Goal: Task Accomplishment & Management: Manage account settings

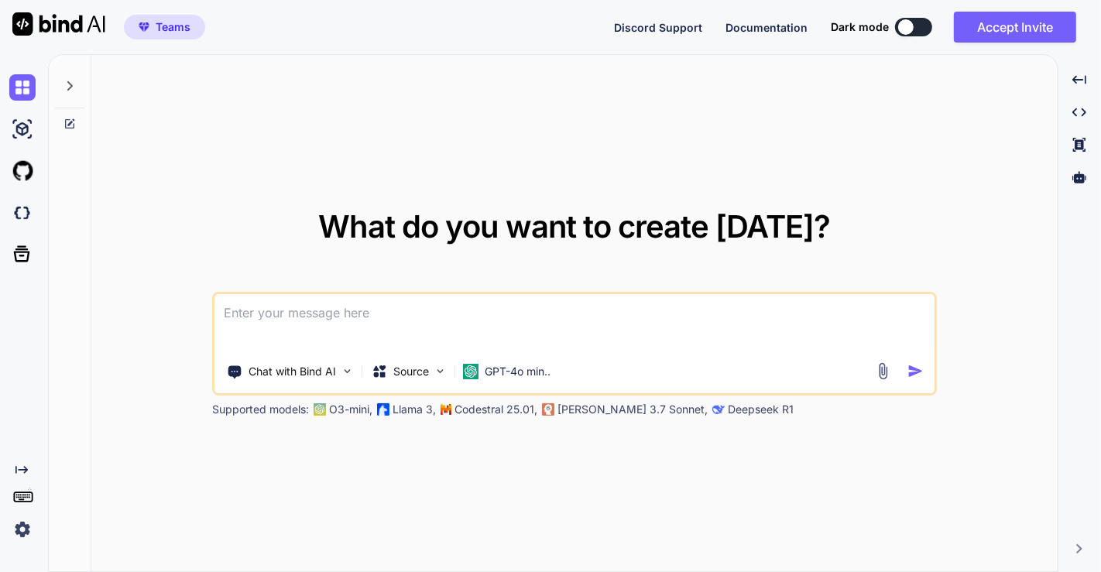
click at [30, 525] on img at bounding box center [22, 530] width 26 height 26
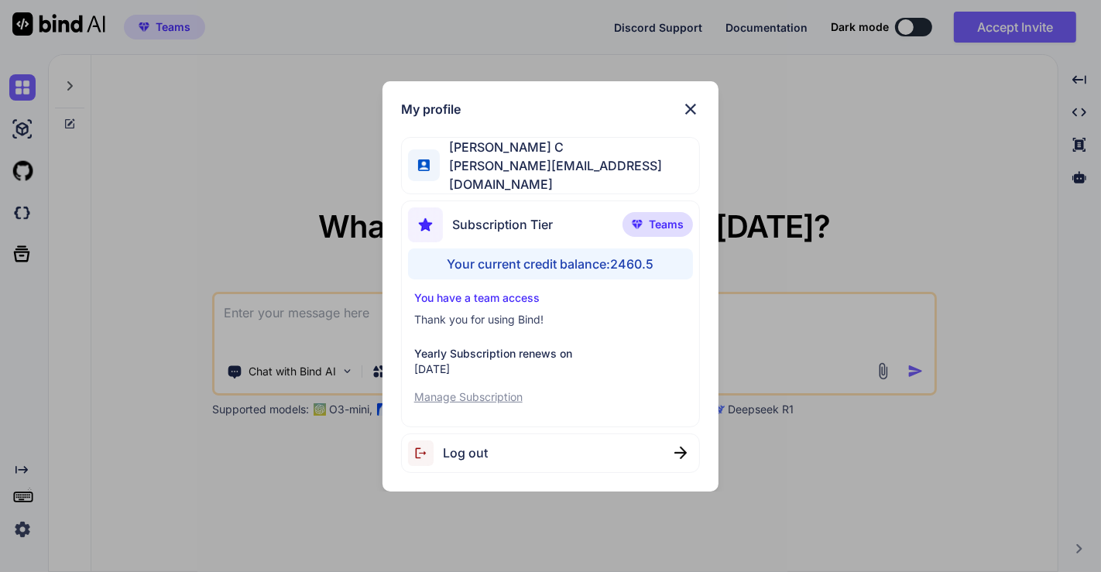
click at [222, 146] on div "My profile Saravanan C [EMAIL_ADDRESS][DOMAIN_NAME] Subscription Tier Teams You…" at bounding box center [550, 286] width 1101 height 572
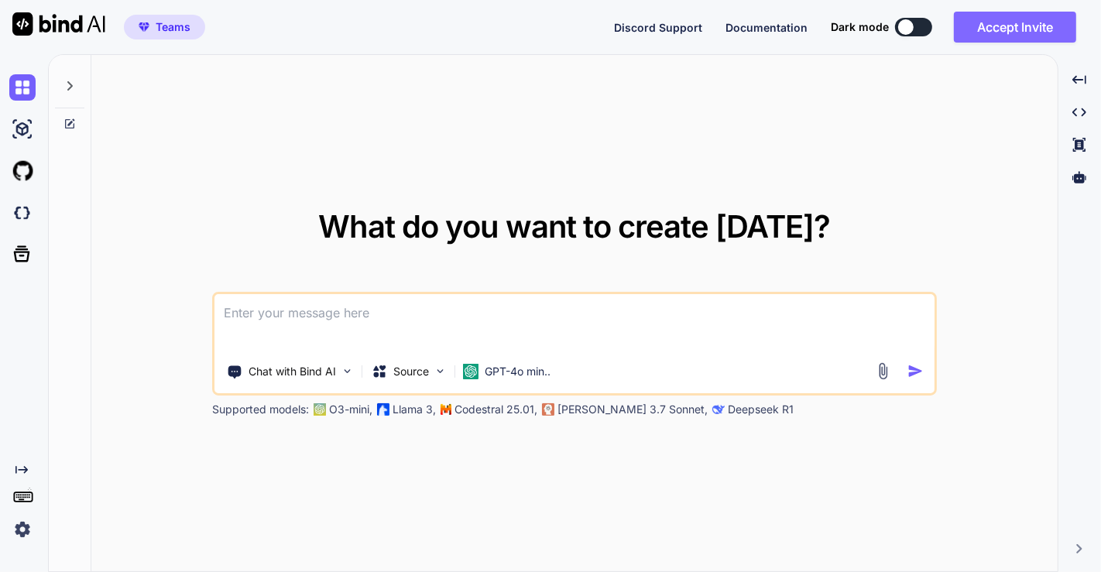
click at [1018, 38] on button "Accept Invite" at bounding box center [1015, 27] width 122 height 31
type textarea "x"
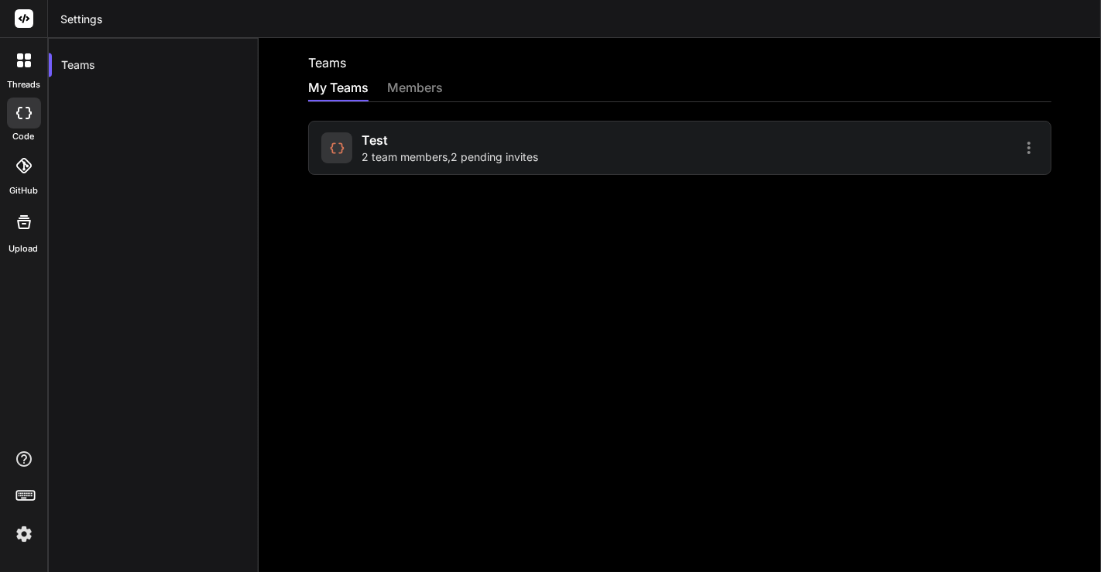
click at [398, 147] on div "test 2 team members , 2 pending invites" at bounding box center [450, 148] width 177 height 34
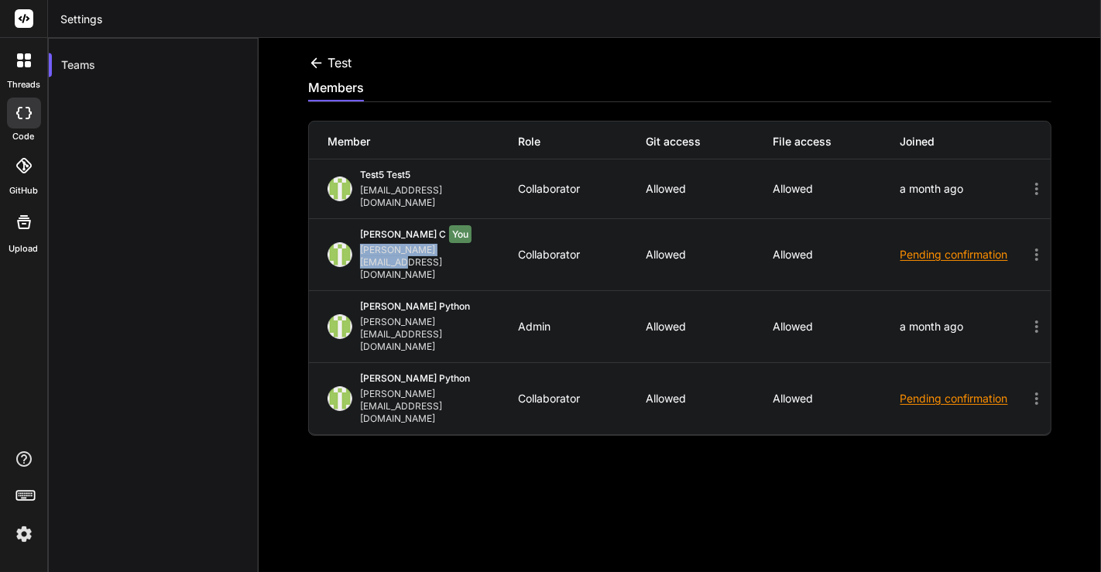
drag, startPoint x: 357, startPoint y: 238, endPoint x: 474, endPoint y: 235, distance: 117.0
click at [474, 235] on div "Saravanan C You saravanan@witarist.com" at bounding box center [423, 254] width 191 height 53
click at [317, 60] on icon at bounding box center [316, 63] width 16 height 16
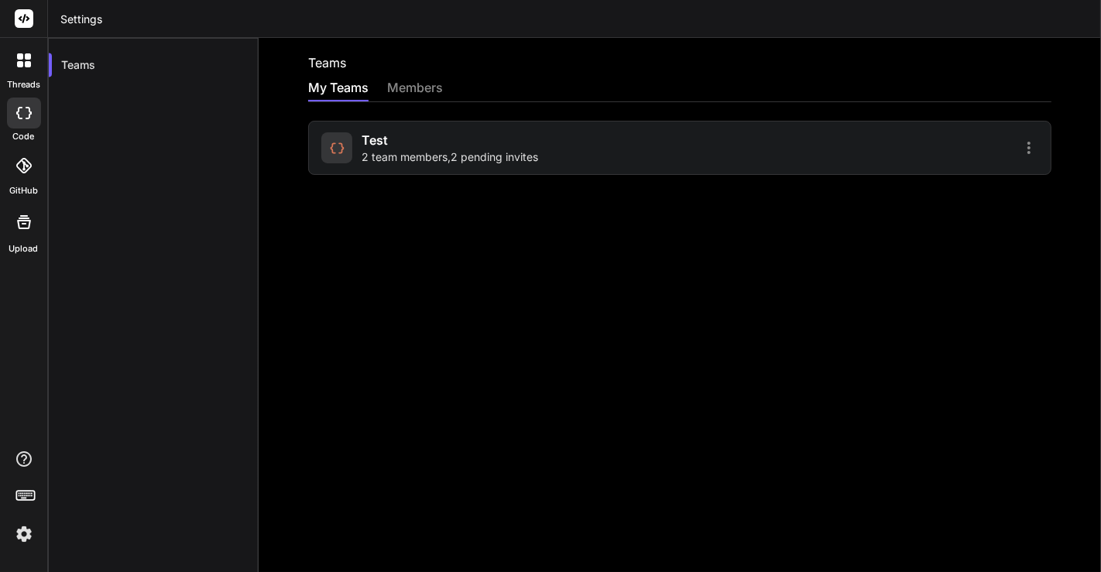
click at [437, 153] on span "2 team members , 2 pending invites" at bounding box center [450, 156] width 177 height 15
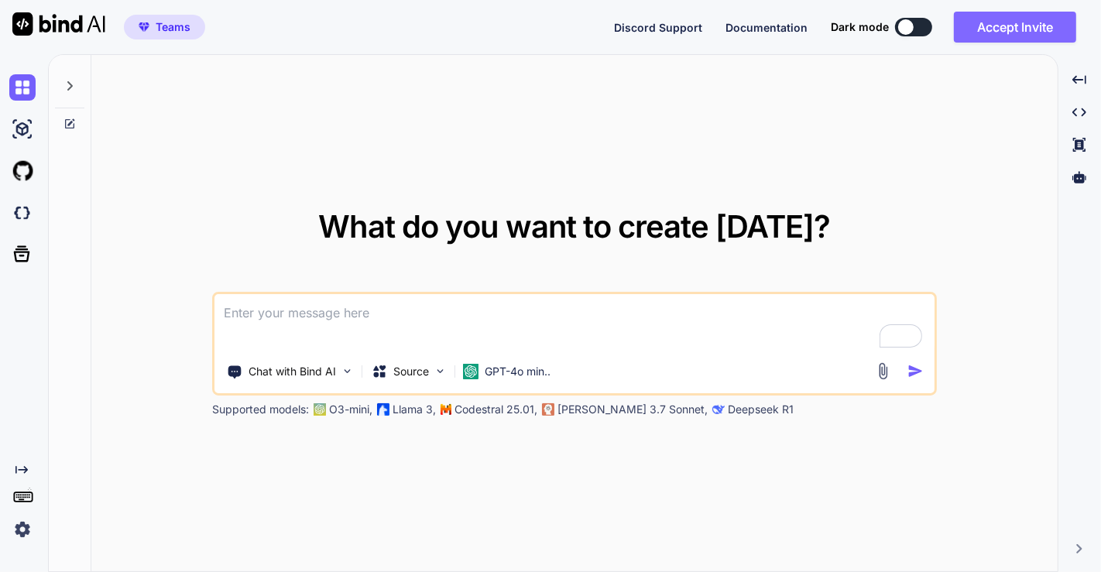
click at [1048, 18] on button "Accept Invite" at bounding box center [1015, 27] width 122 height 31
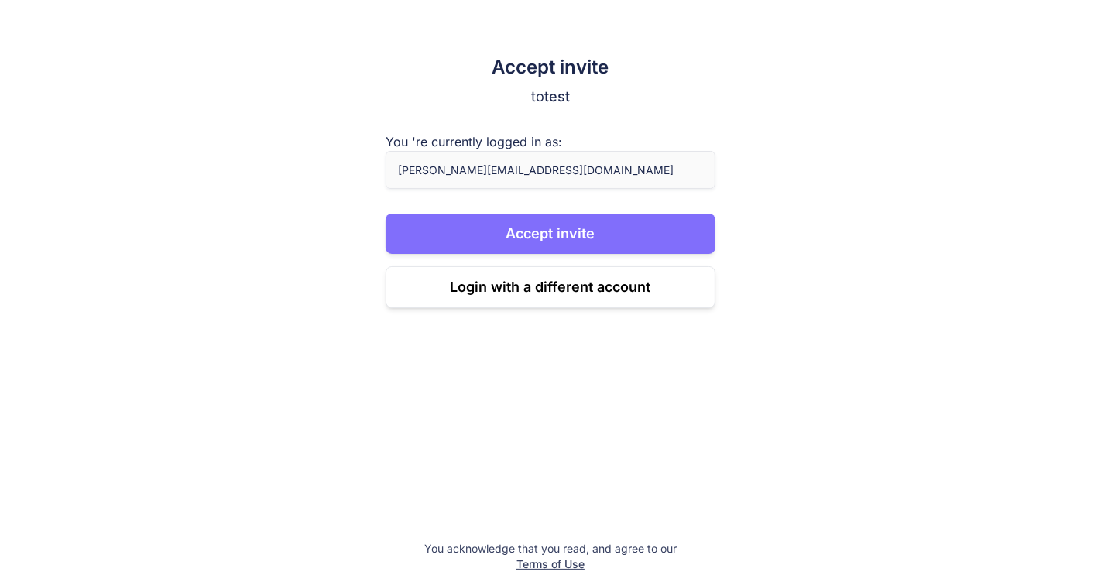
click at [486, 249] on button "Accept invite" at bounding box center [551, 234] width 331 height 40
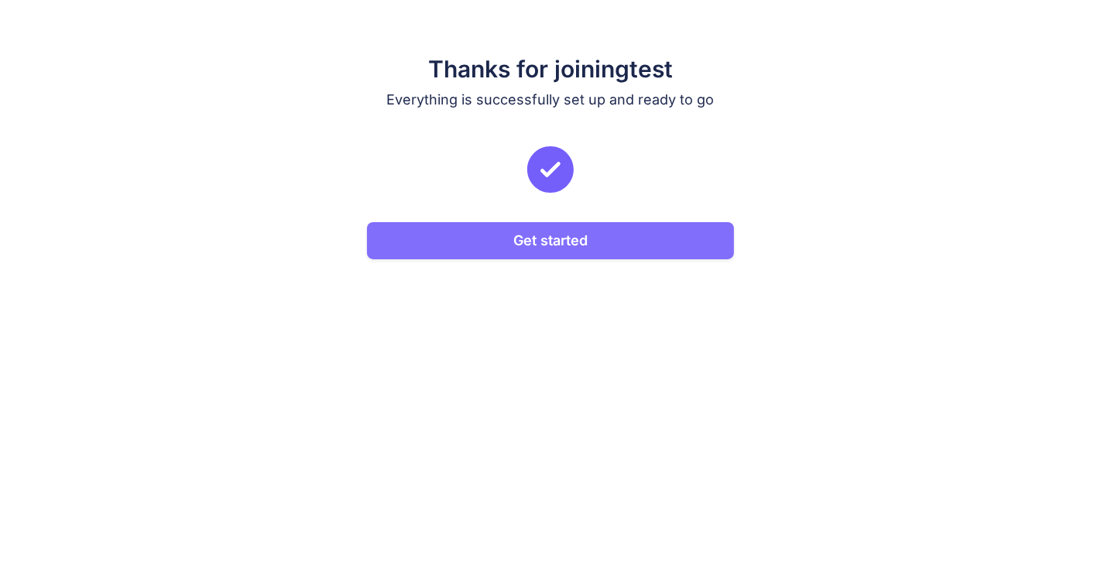
click at [565, 228] on button "Get started" at bounding box center [550, 240] width 367 height 37
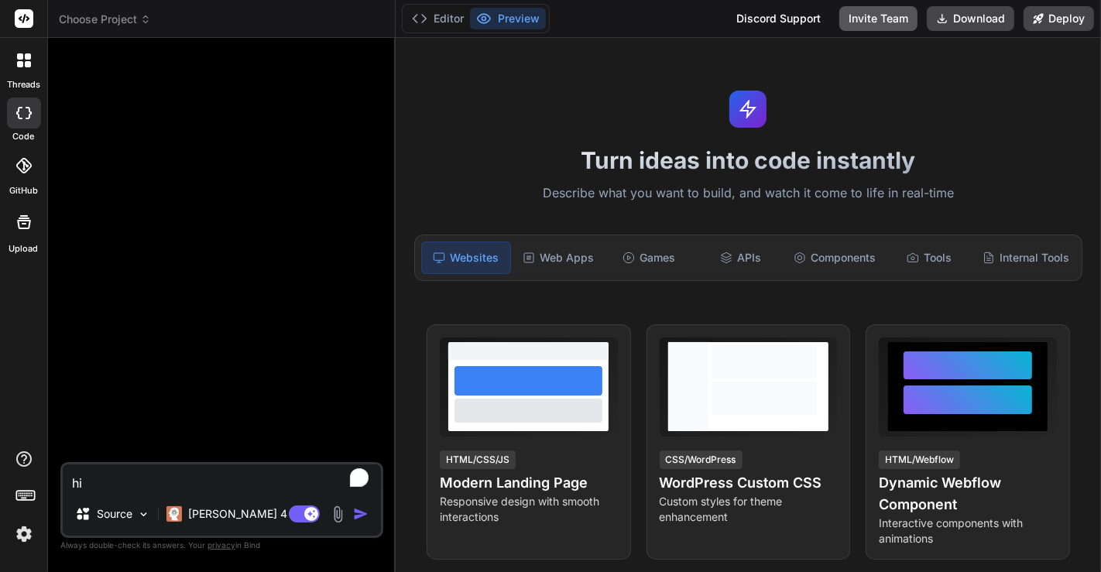
type textarea "x"
click at [881, 21] on button "Invite Team" at bounding box center [879, 18] width 78 height 25
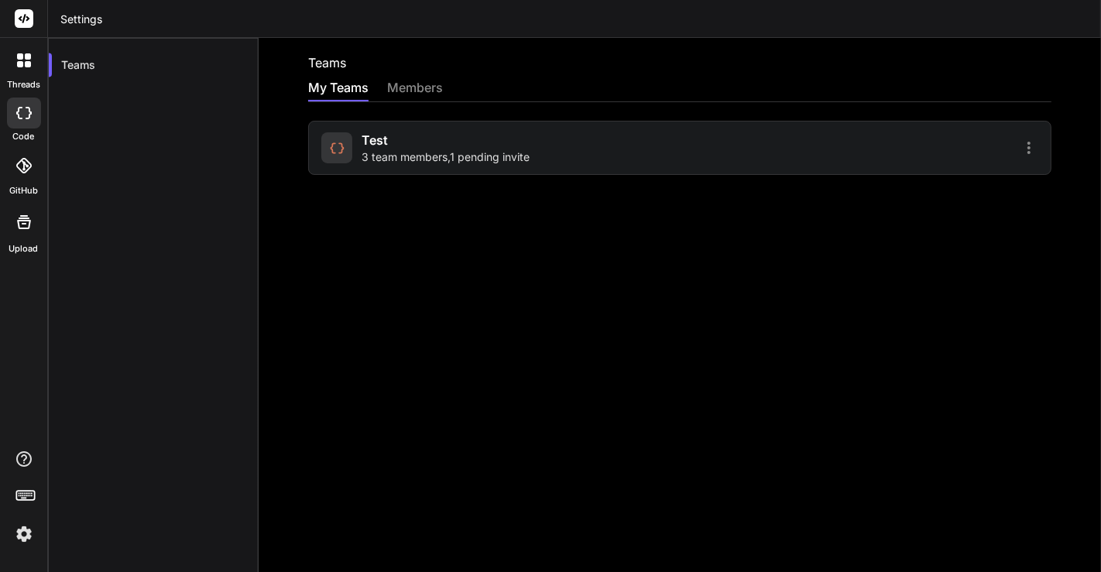
click at [456, 163] on span "3 team members , 1 pending invite" at bounding box center [446, 156] width 168 height 15
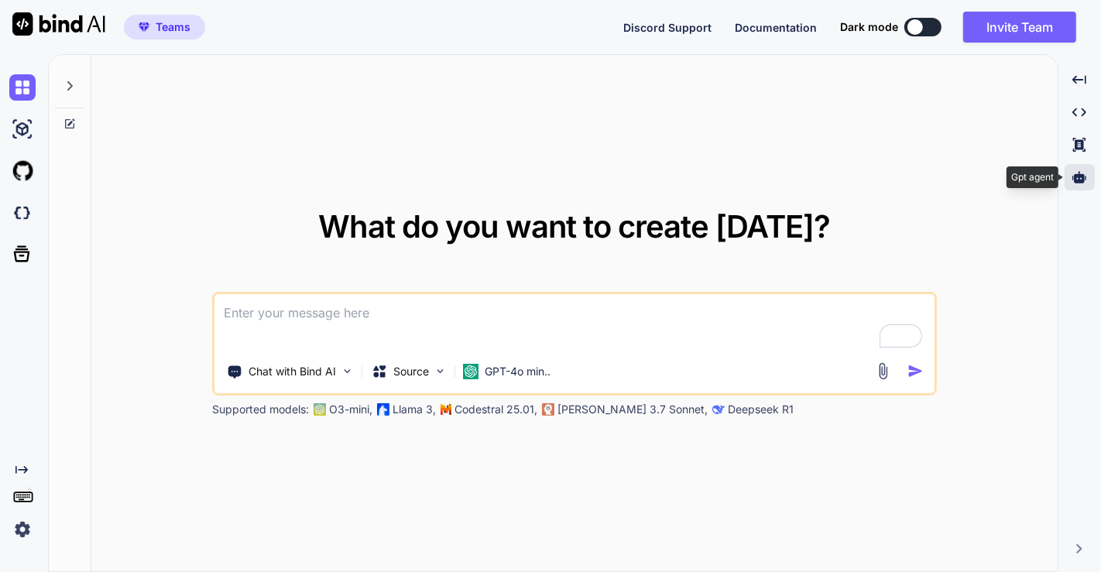
click at [1077, 176] on icon at bounding box center [1080, 177] width 14 height 12
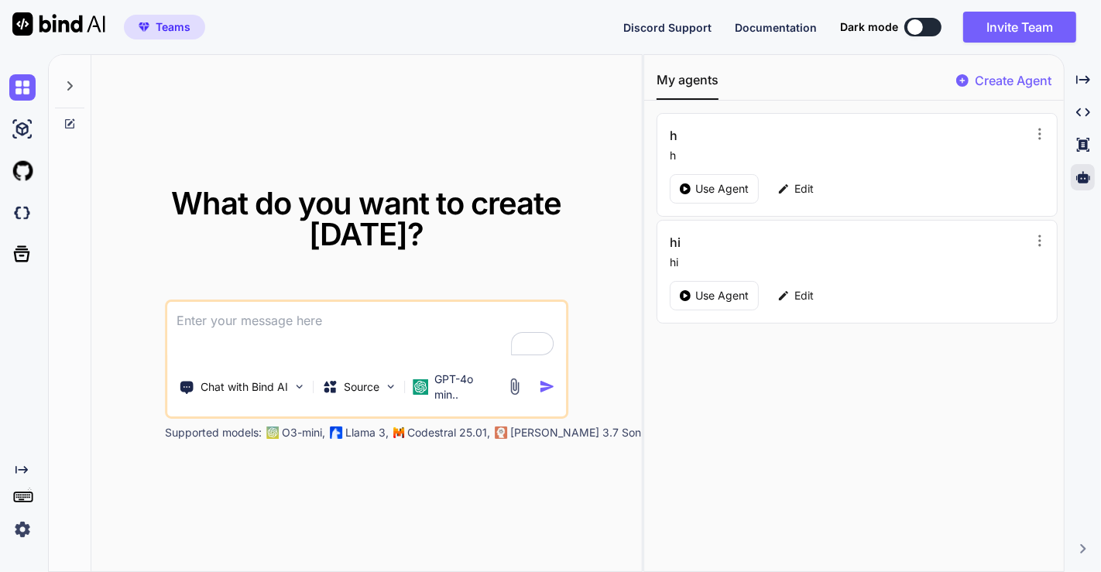
click at [24, 530] on img at bounding box center [22, 530] width 26 height 26
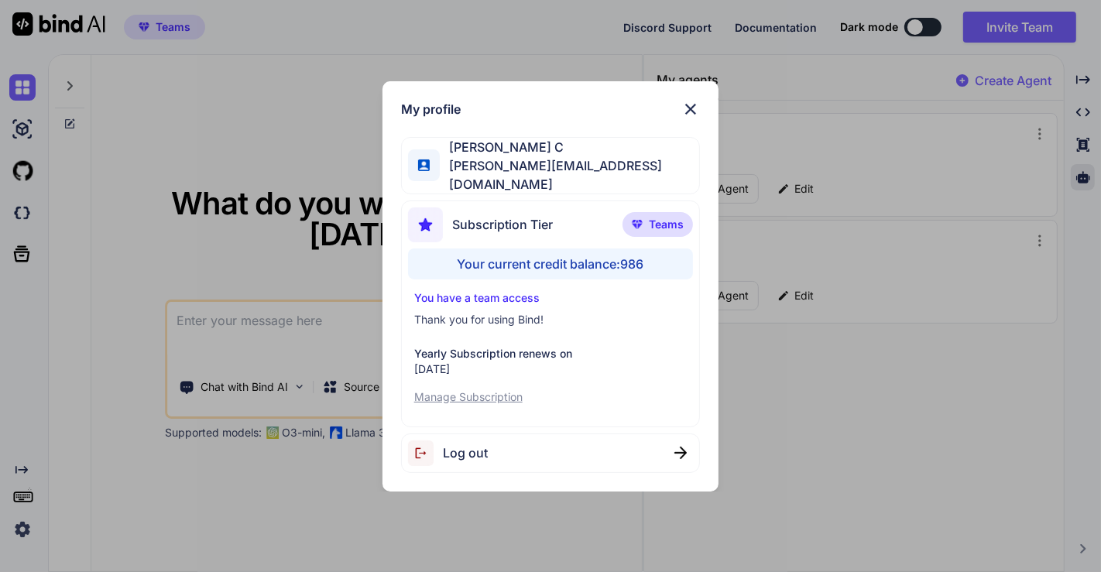
click at [217, 204] on div "My profile Saravanan C saravanan@witarist.com Subscription Tier Teams Your curr…" at bounding box center [550, 286] width 1101 height 572
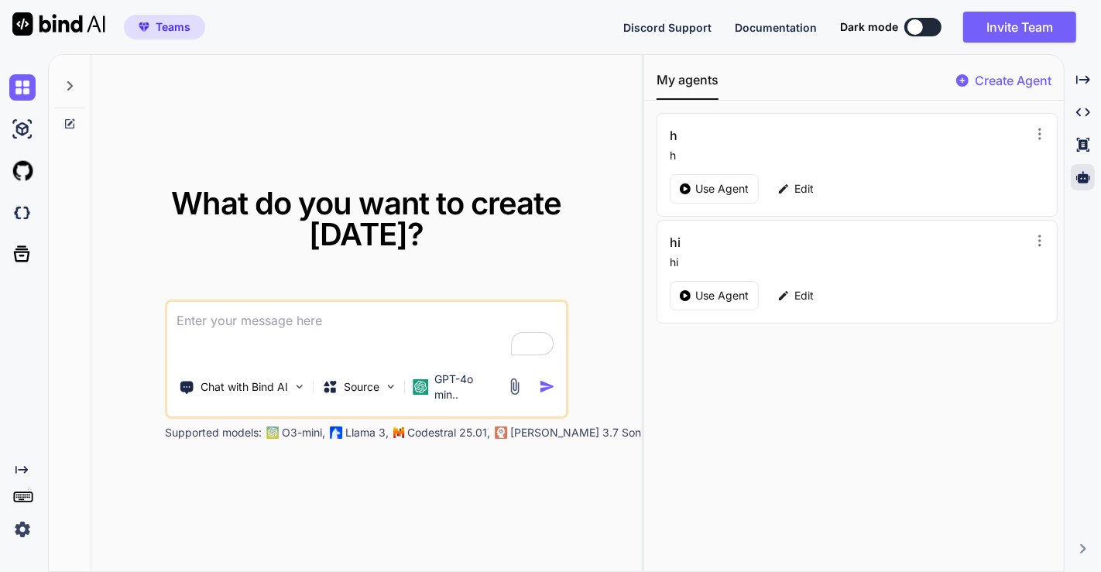
click at [1001, 81] on p "Create Agent" at bounding box center [1013, 80] width 77 height 19
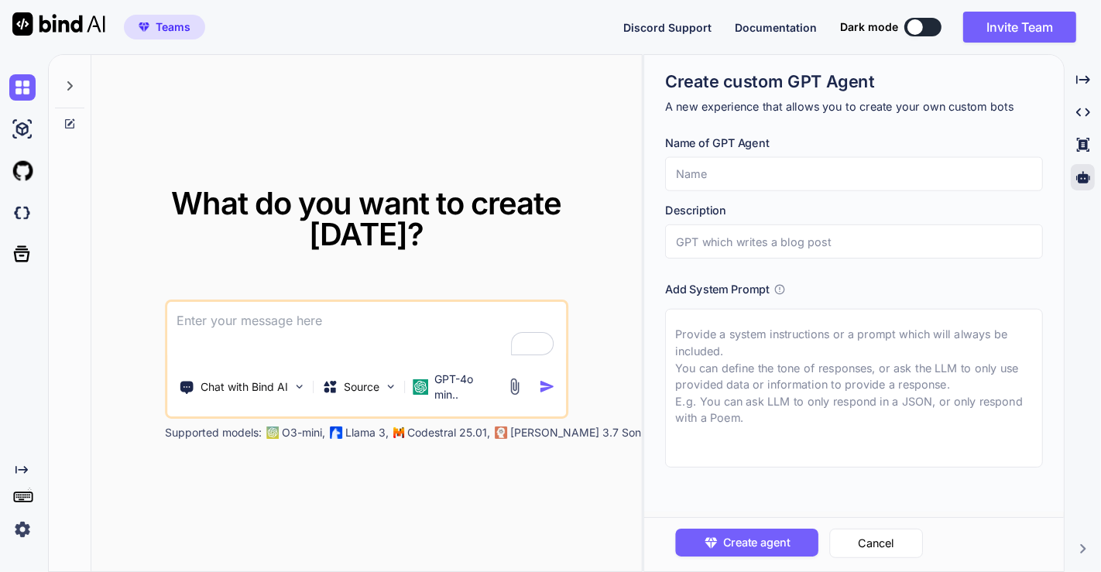
click at [782, 167] on input "text" at bounding box center [854, 174] width 378 height 34
type textarea "x"
type input "h"
type textarea "x"
type input "hi"
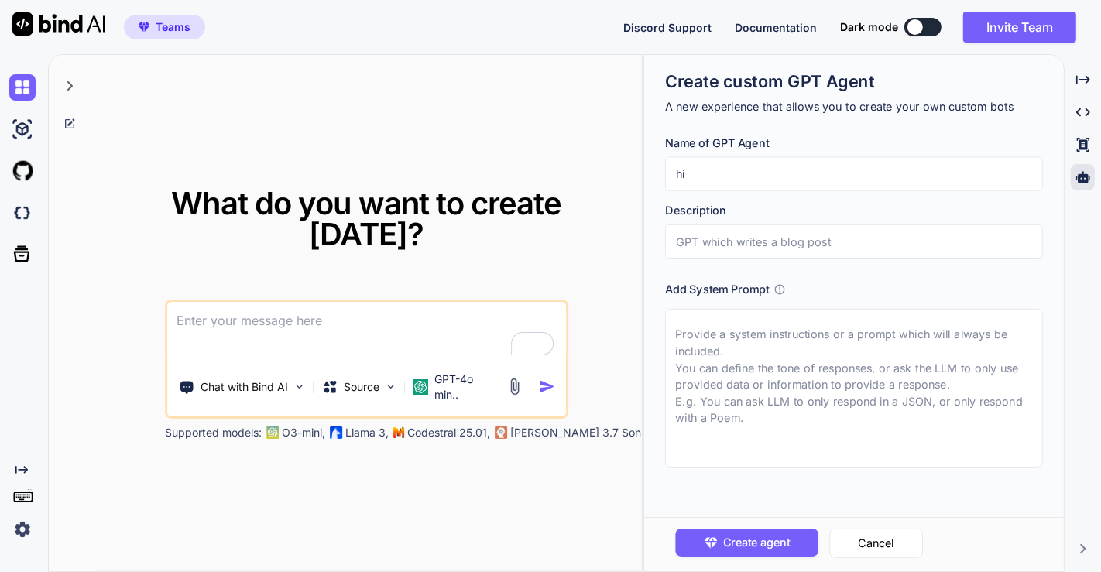
click at [792, 243] on input "text" at bounding box center [854, 242] width 378 height 34
type textarea "x"
type input "h"
type textarea "x"
type input "hi"
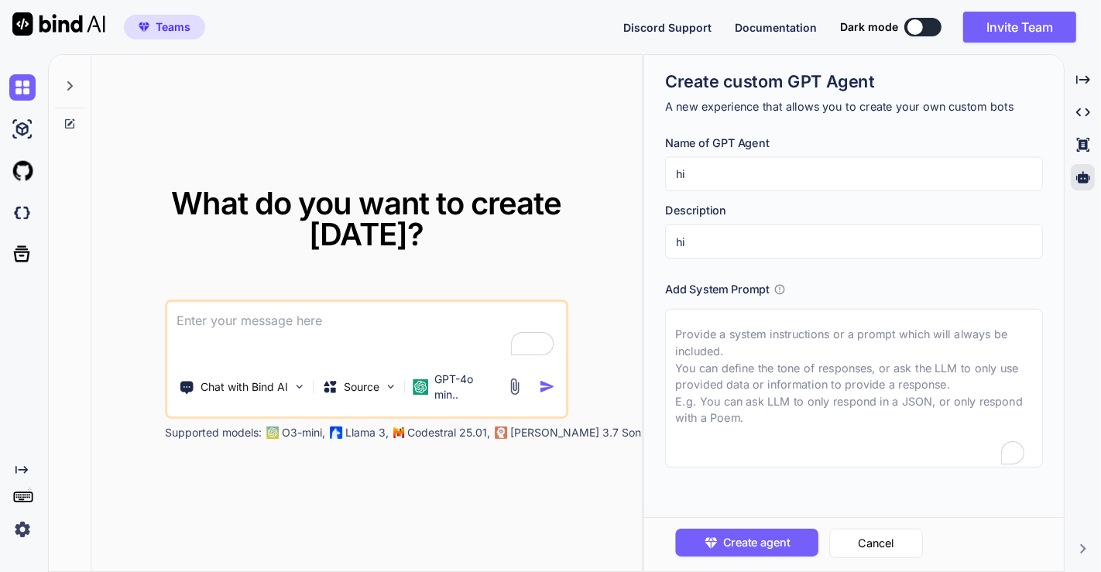
click at [783, 362] on textarea "To enrich screen reader interactions, please activate Accessibility in Grammarl…" at bounding box center [854, 388] width 378 height 159
type textarea "x"
type textarea "j"
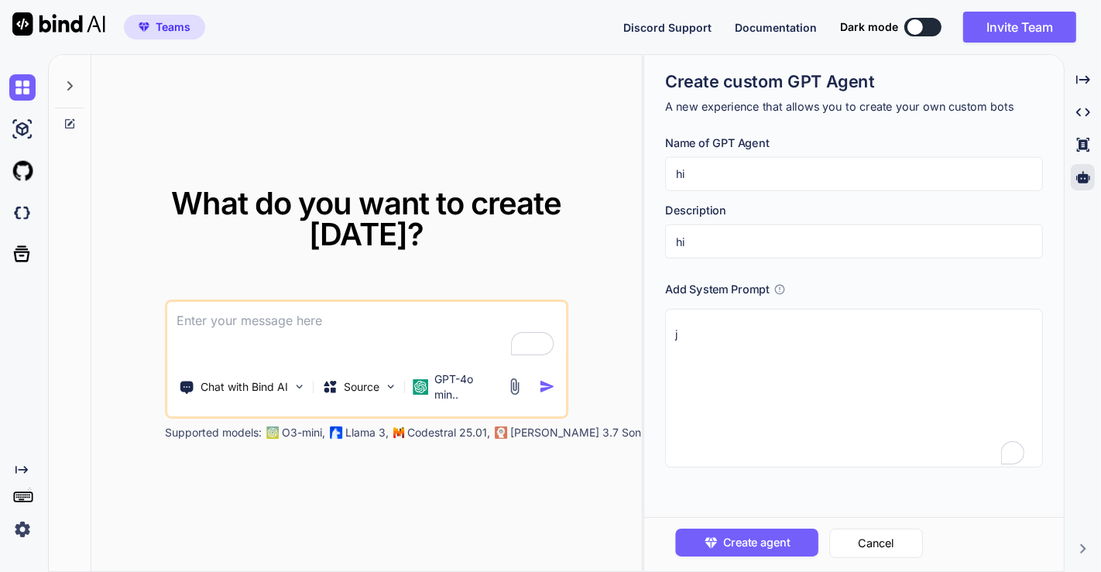
type textarea "x"
type textarea "ji"
click at [728, 549] on span "Create agent" at bounding box center [756, 542] width 67 height 17
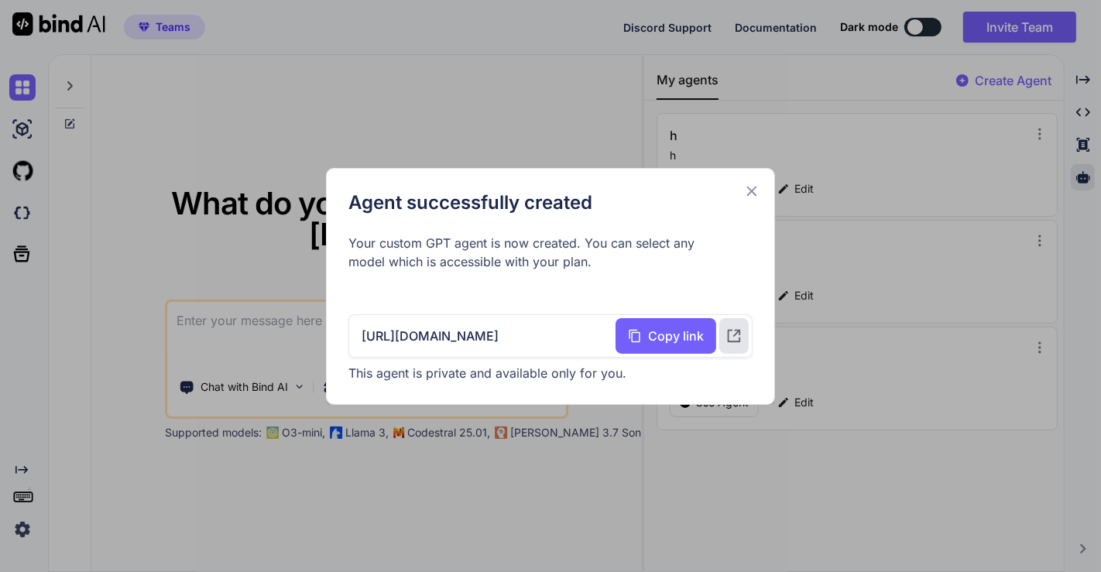
click at [753, 188] on icon at bounding box center [751, 191] width 17 height 17
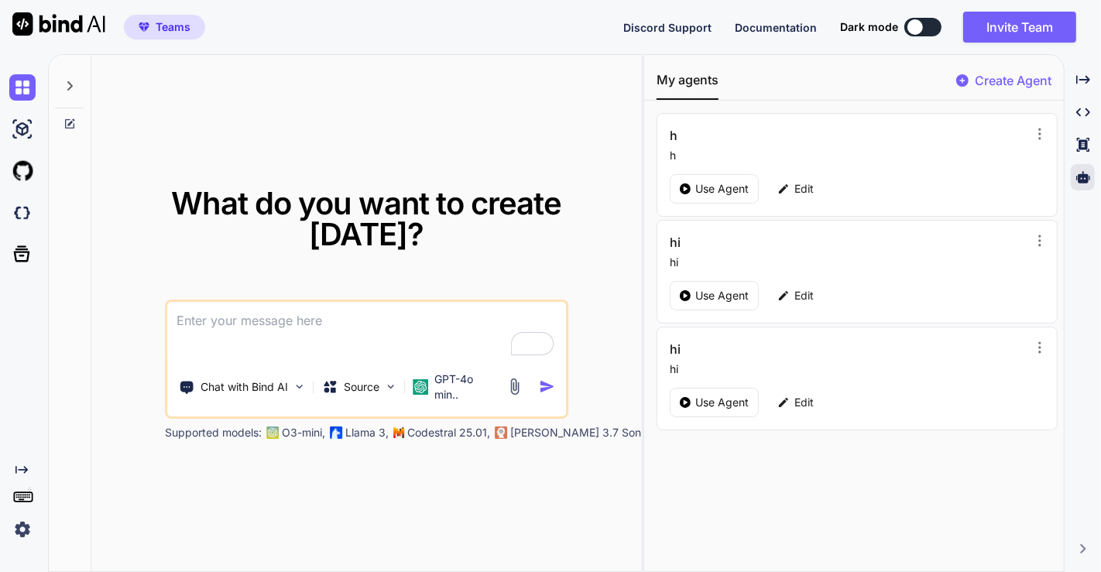
click at [26, 534] on img at bounding box center [22, 530] width 26 height 26
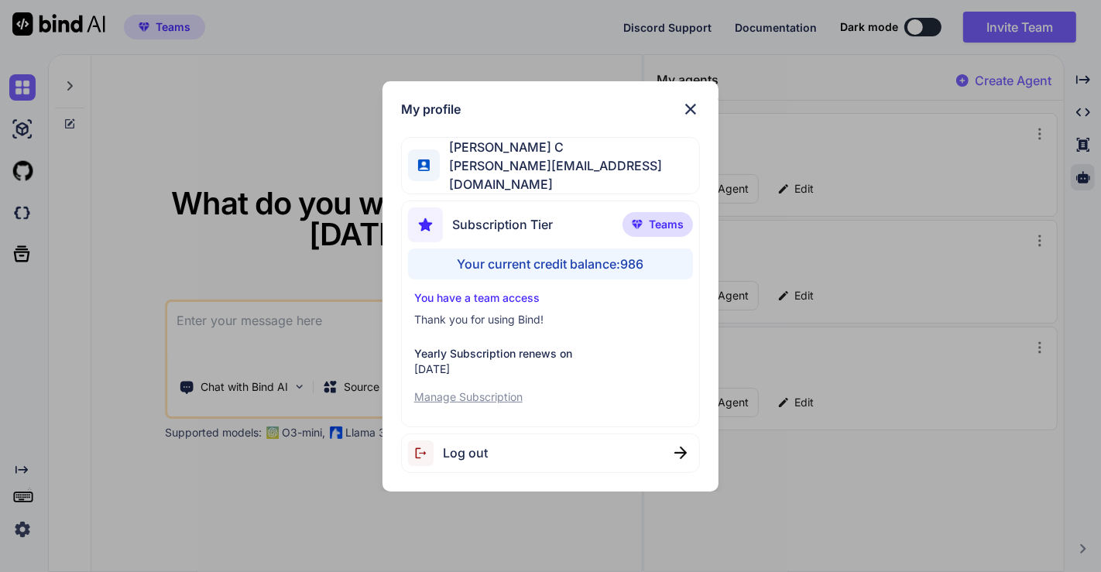
click at [260, 158] on div "My profile Saravanan C saravanan@witarist.com Subscription Tier Teams Your curr…" at bounding box center [550, 286] width 1101 height 572
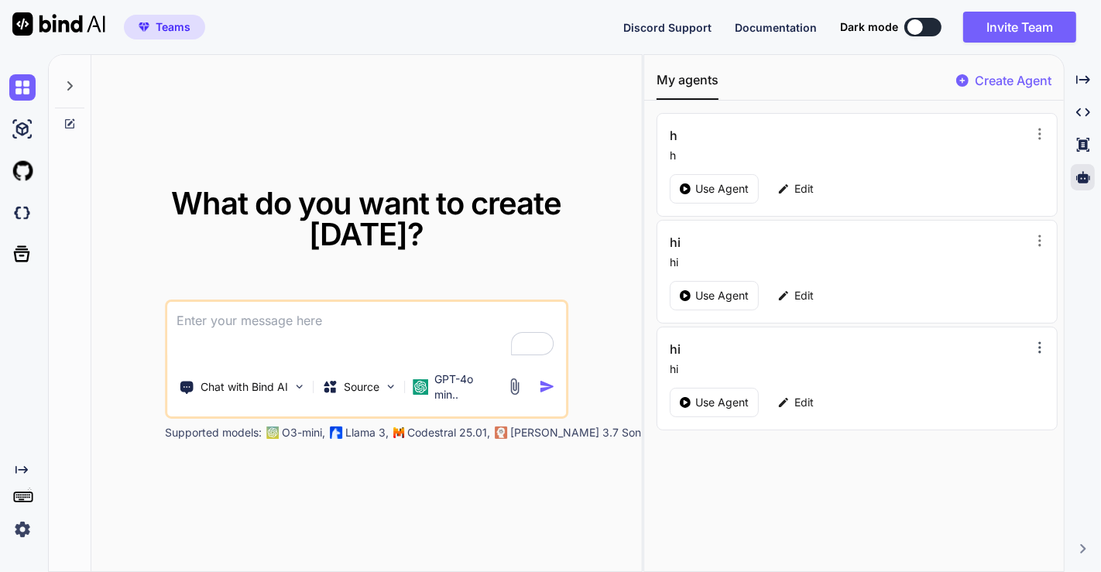
click at [1033, 340] on icon at bounding box center [1039, 347] width 15 height 15
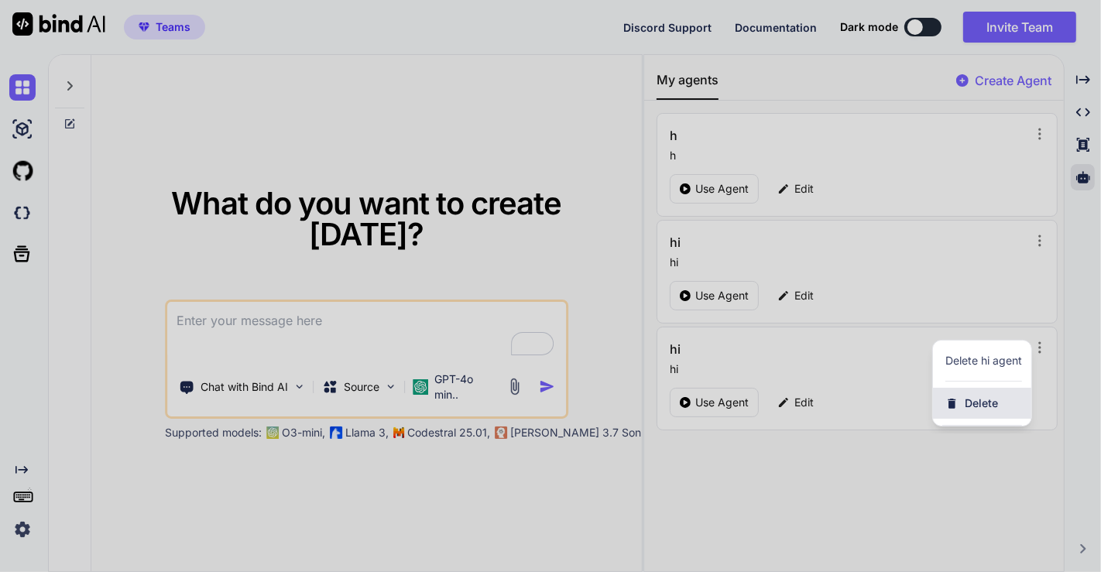
click at [958, 397] on div "Delete" at bounding box center [982, 403] width 98 height 31
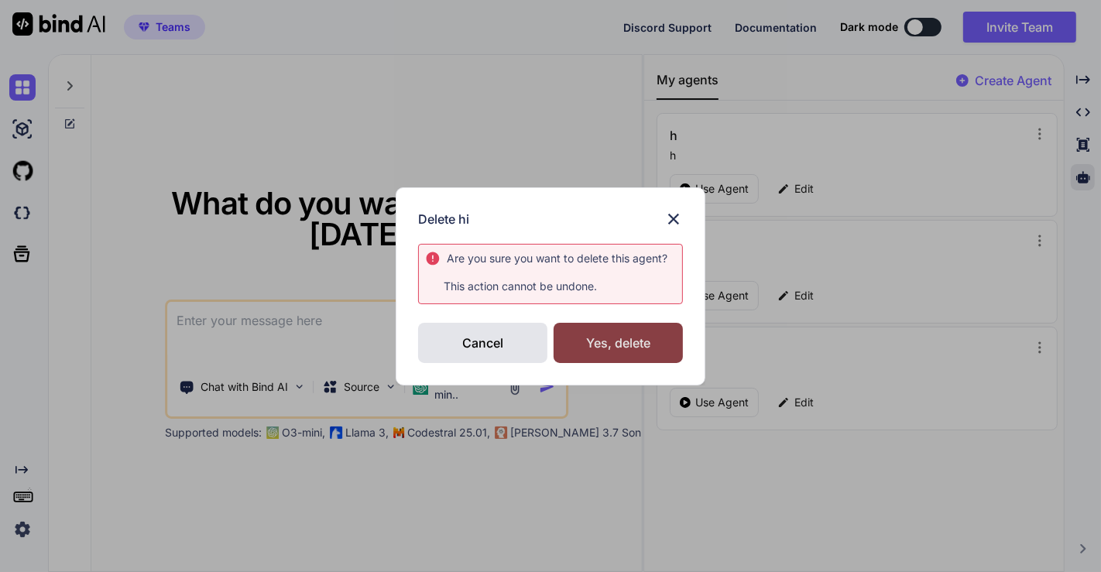
click at [663, 333] on div "Yes, delete" at bounding box center [618, 343] width 129 height 40
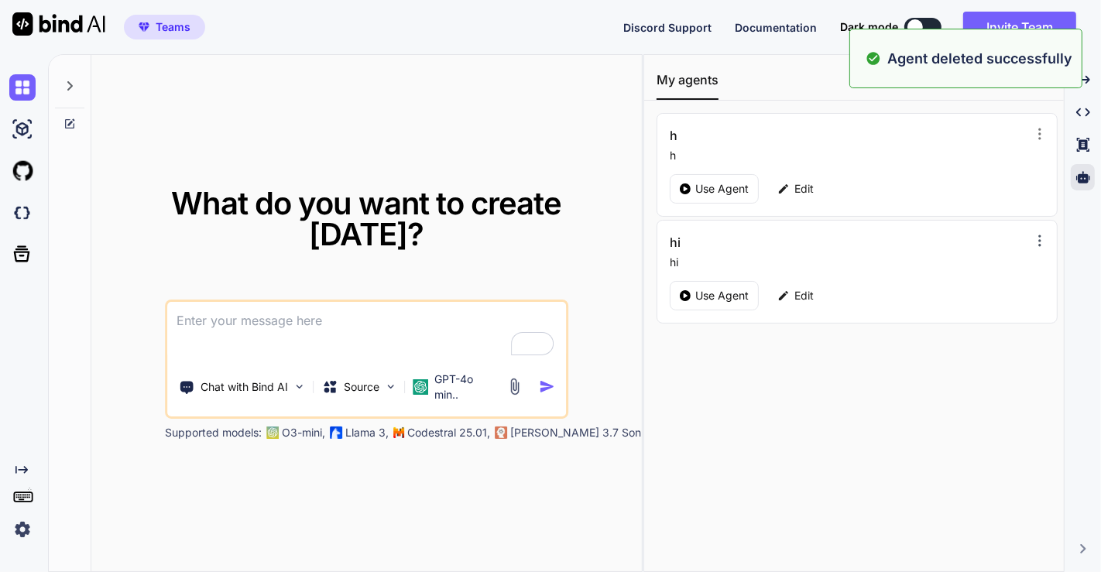
click at [1039, 235] on icon at bounding box center [1040, 240] width 2 height 10
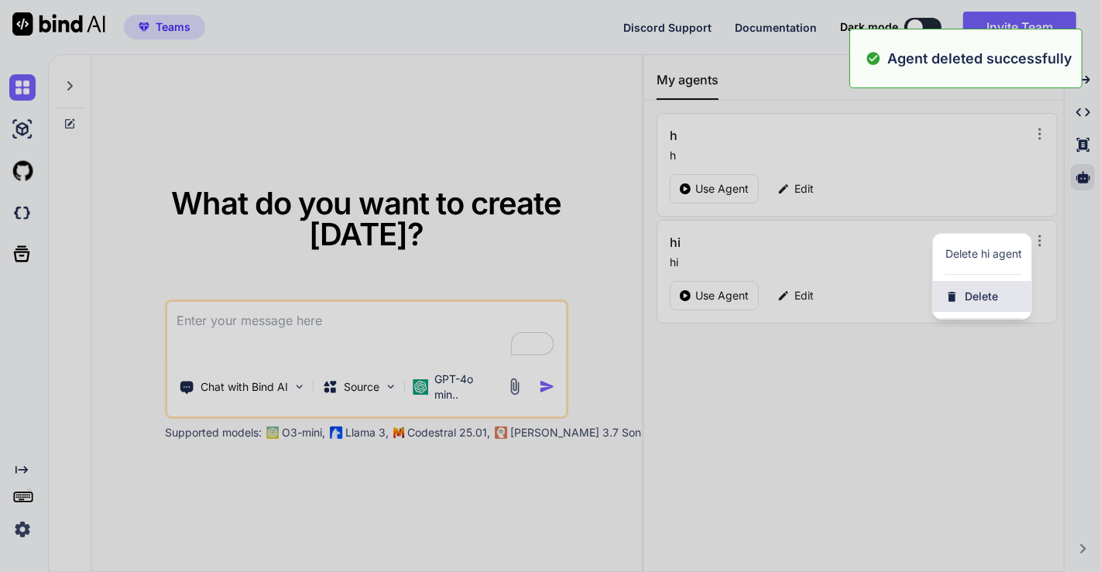
click at [953, 298] on div "Delete" at bounding box center [982, 296] width 98 height 31
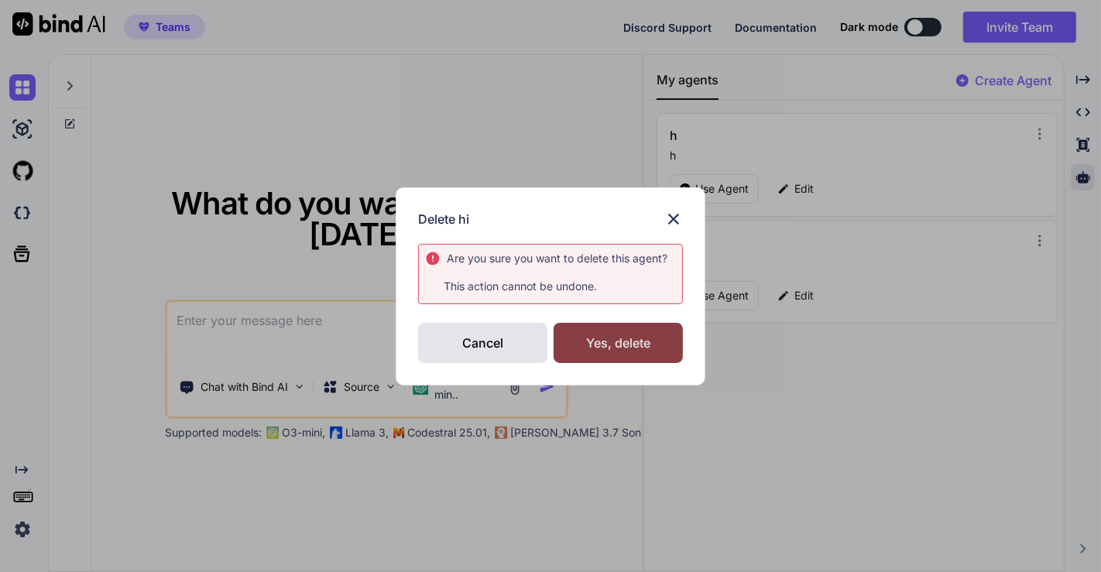
click at [630, 335] on div "Yes, delete" at bounding box center [618, 343] width 129 height 40
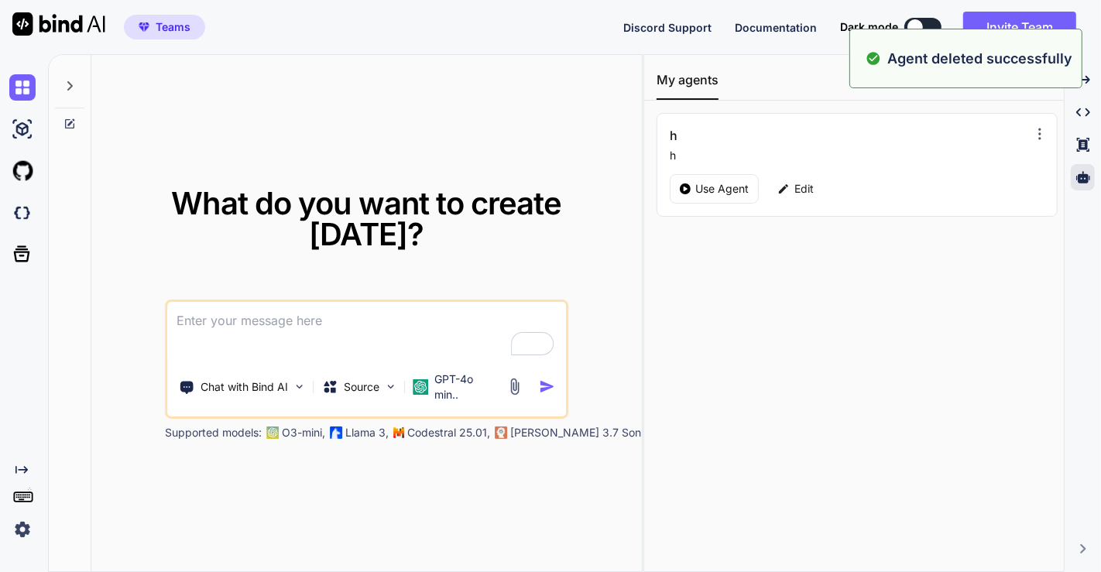
click at [1032, 133] on icon at bounding box center [1039, 133] width 15 height 15
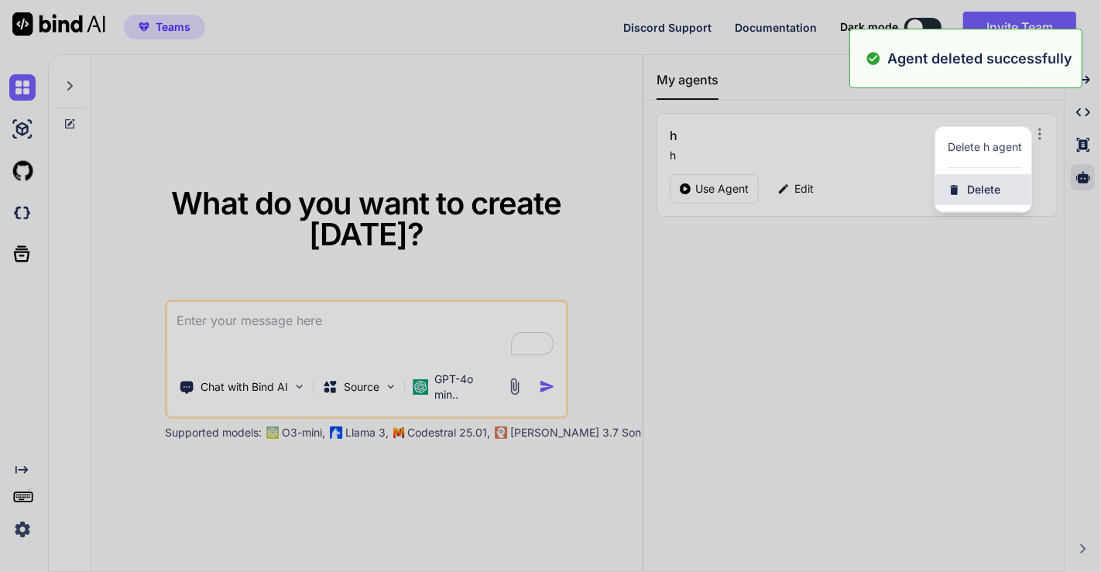
click at [960, 190] on div "Delete" at bounding box center [984, 189] width 96 height 31
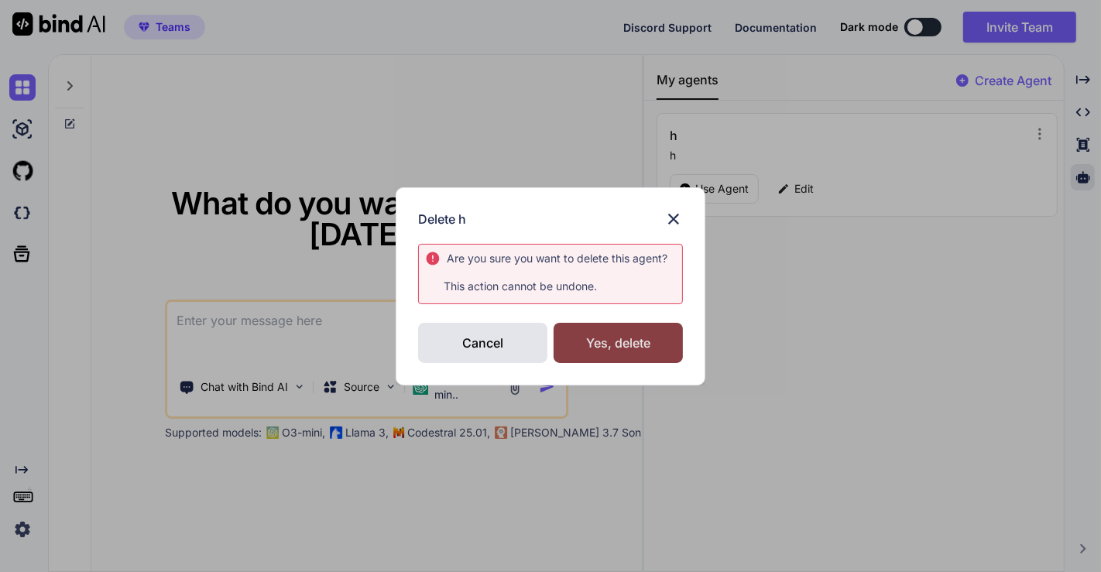
click at [635, 342] on div "Yes, delete" at bounding box center [618, 343] width 129 height 40
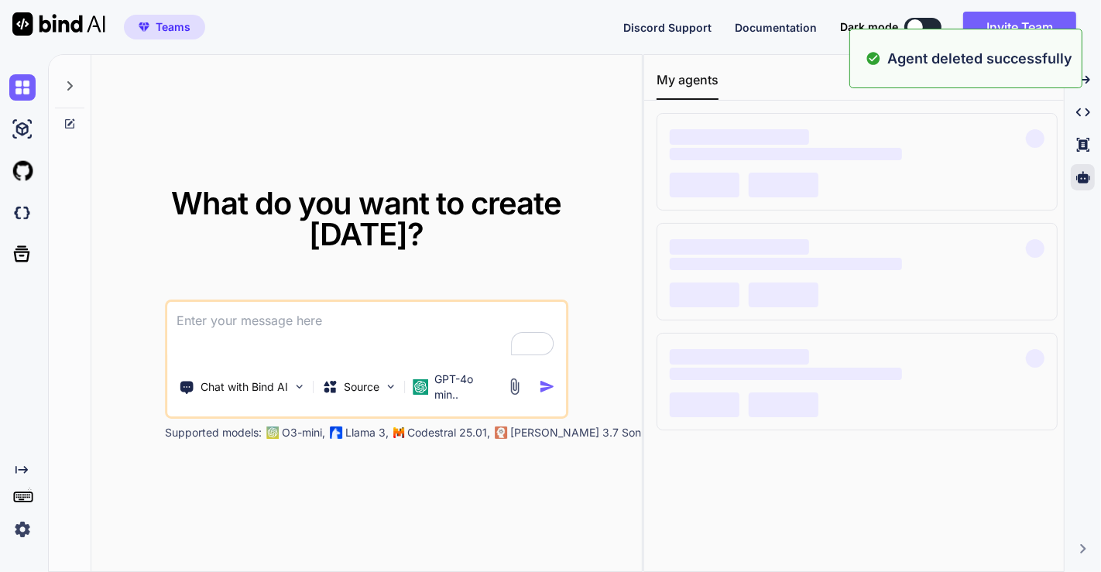
type textarea "x"
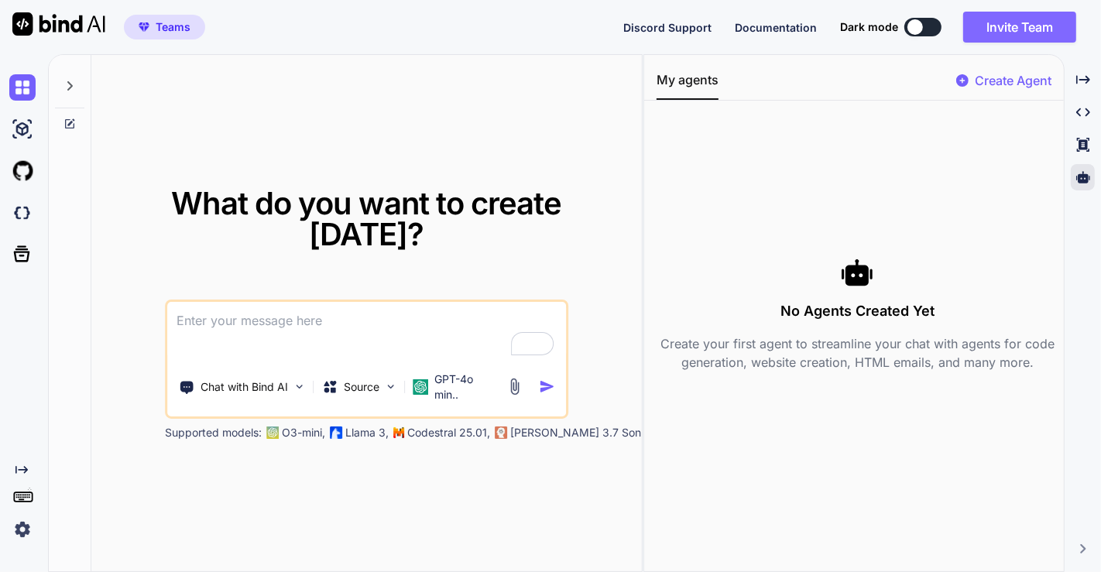
click at [1015, 36] on button "Invite Team" at bounding box center [1019, 27] width 113 height 31
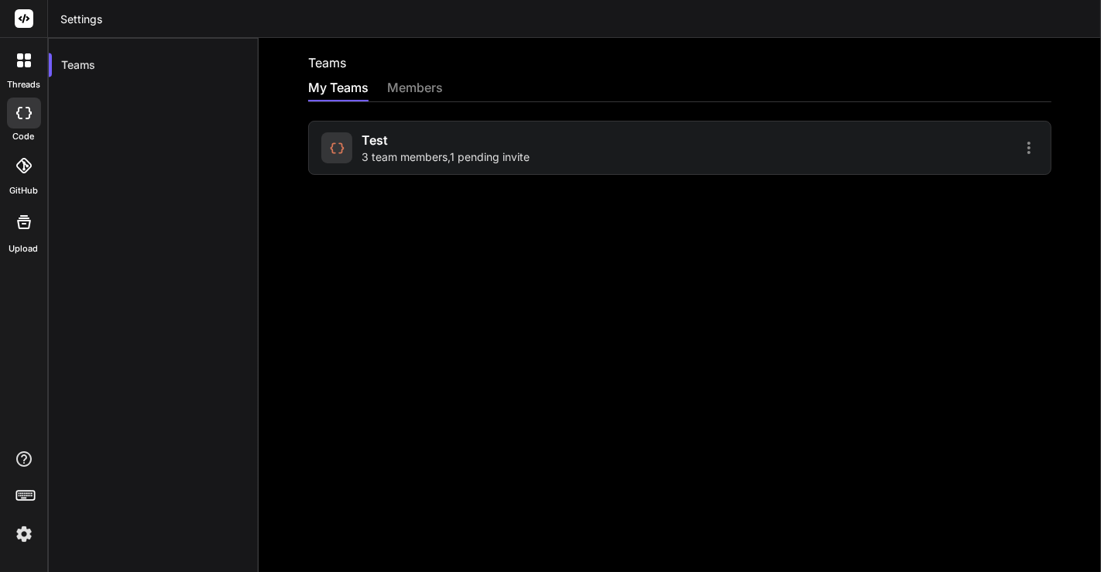
click at [409, 89] on div "members" at bounding box center [415, 89] width 56 height 22
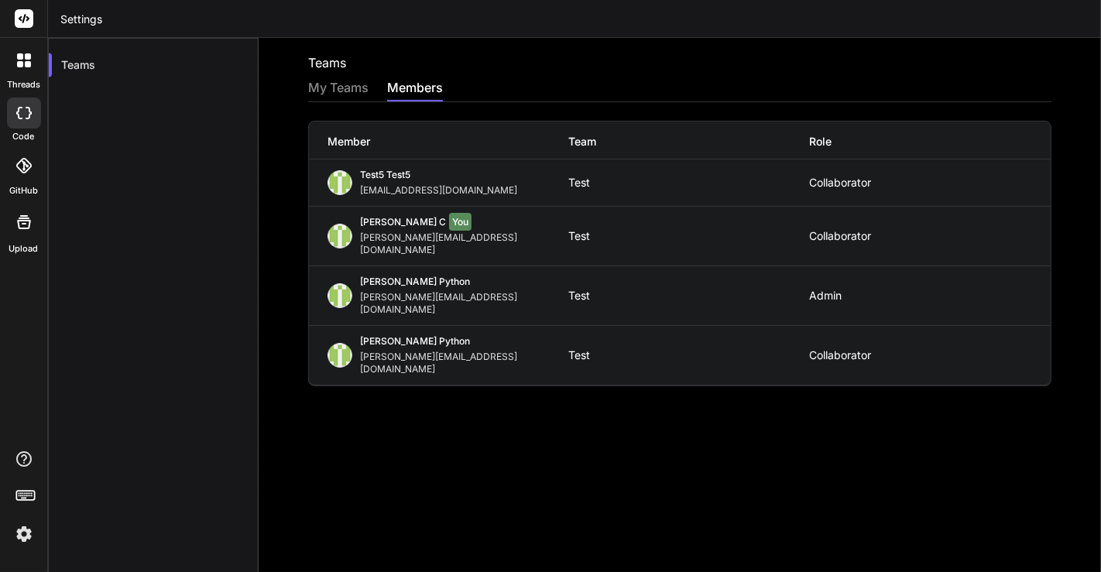
click at [341, 98] on div "My Teams" at bounding box center [338, 89] width 60 height 22
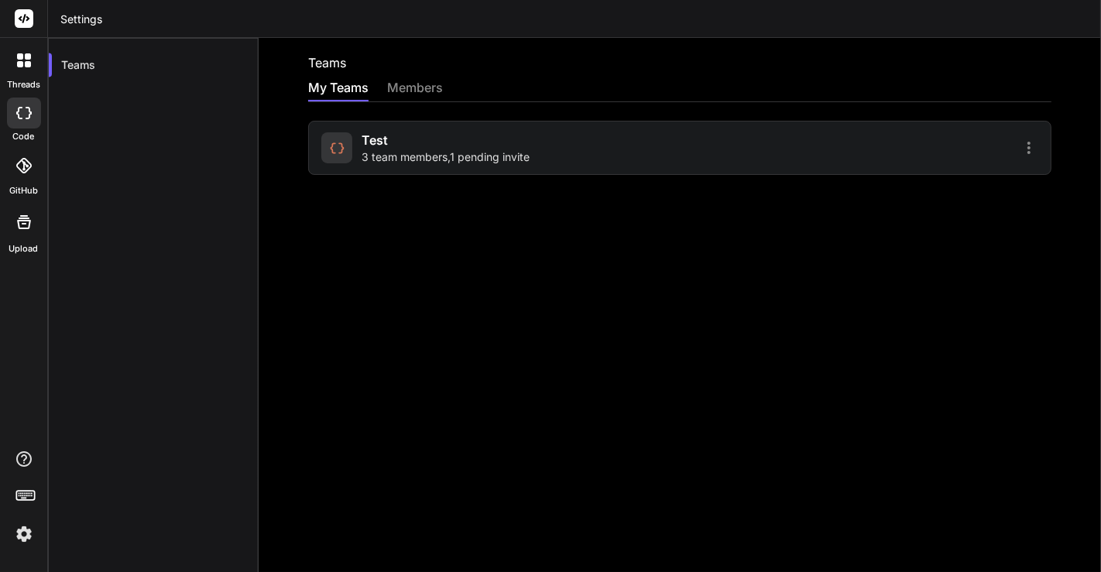
click at [387, 148] on span "test" at bounding box center [375, 140] width 26 height 19
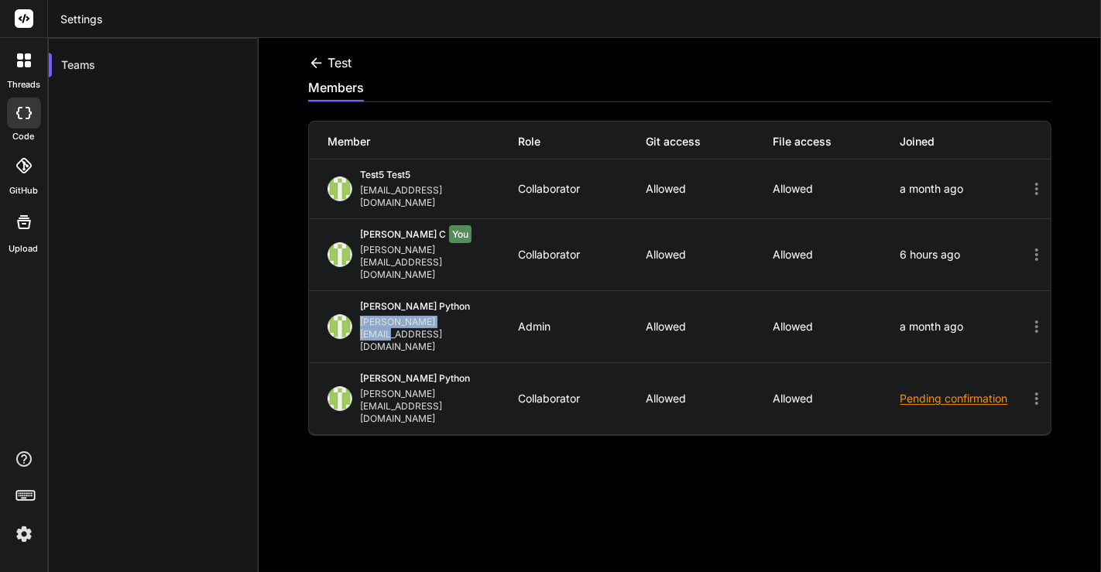
drag, startPoint x: 358, startPoint y: 283, endPoint x: 452, endPoint y: 287, distance: 93.8
click at [452, 300] on div "Hardik Python hardik@witarist.com" at bounding box center [423, 326] width 191 height 53
copy div "hardik@witarist.com"
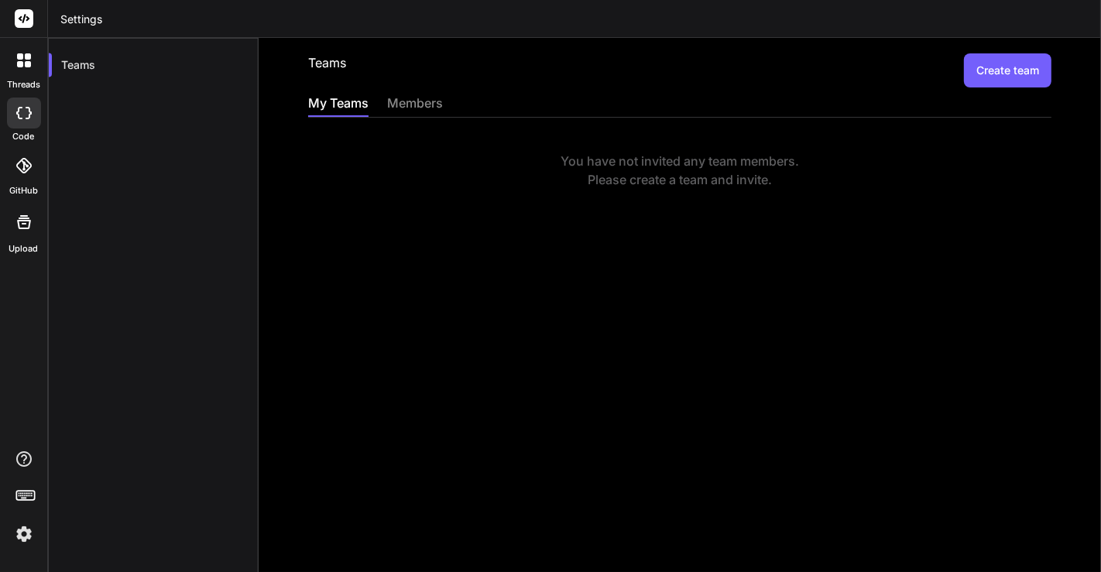
click at [1004, 67] on button "Create team" at bounding box center [1008, 70] width 88 height 34
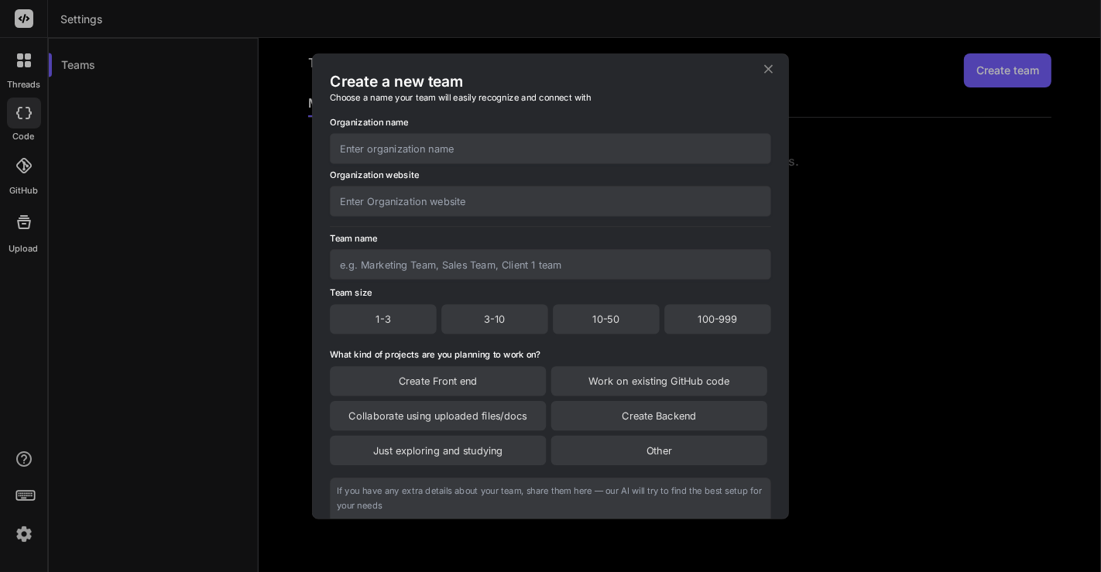
click at [453, 151] on input "text" at bounding box center [550, 148] width 441 height 30
type input "test"
click at [427, 208] on input "text" at bounding box center [550, 201] width 441 height 30
type input "test"
click at [428, 269] on input "text" at bounding box center [550, 264] width 441 height 30
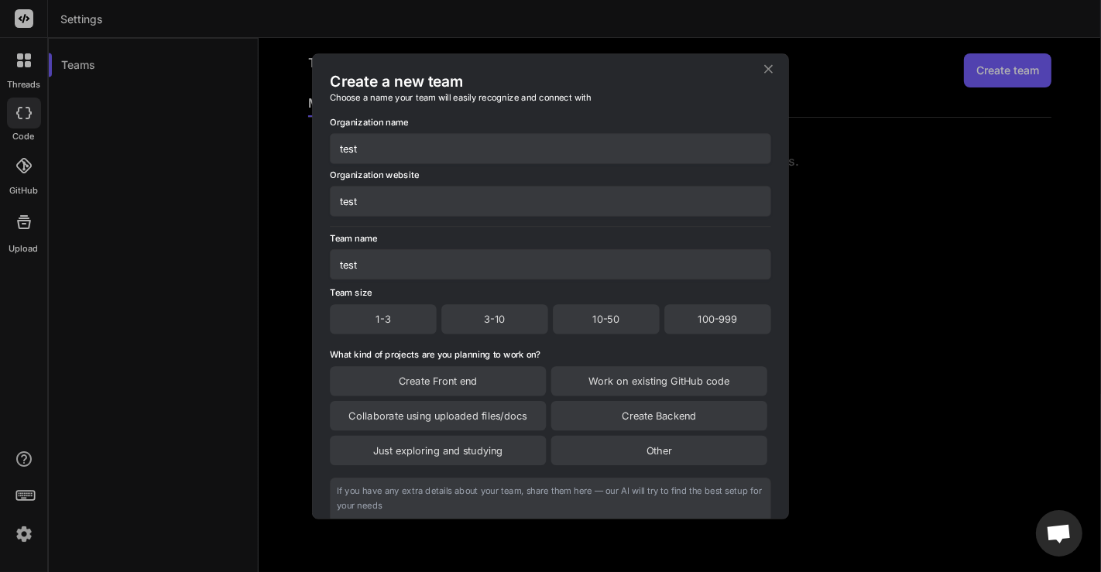
type input "test"
click at [489, 321] on div "3-10" at bounding box center [494, 318] width 107 height 29
click at [469, 379] on div "Create Front end" at bounding box center [438, 381] width 216 height 29
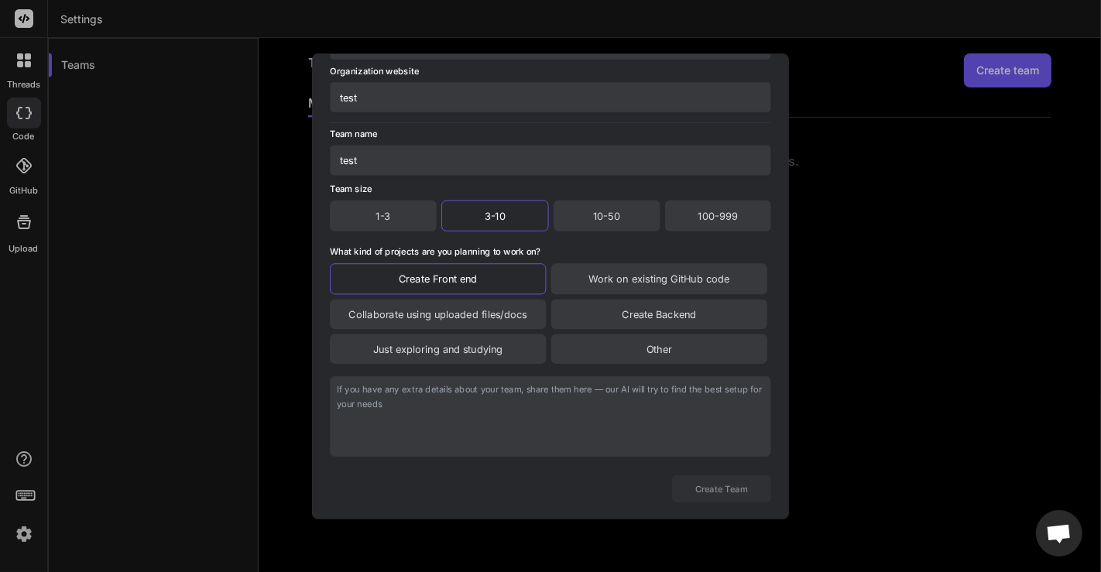
scroll to position [130, 0]
click at [489, 424] on textarea at bounding box center [550, 416] width 441 height 81
type textarea "hi"
click at [724, 486] on button "Create Team" at bounding box center [721, 489] width 99 height 27
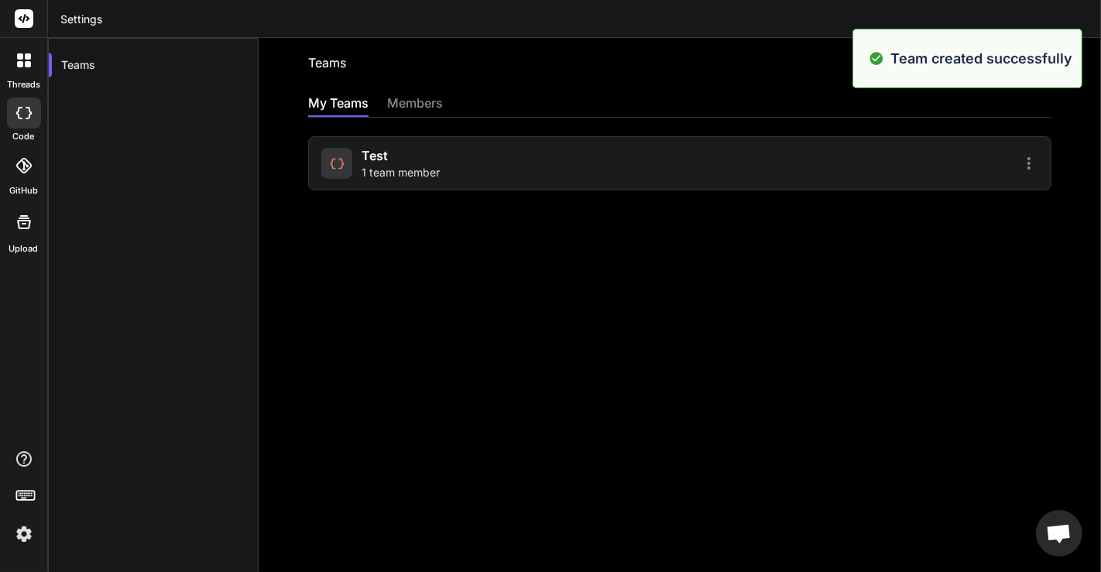
click at [390, 163] on div "test 1 team member" at bounding box center [401, 163] width 78 height 34
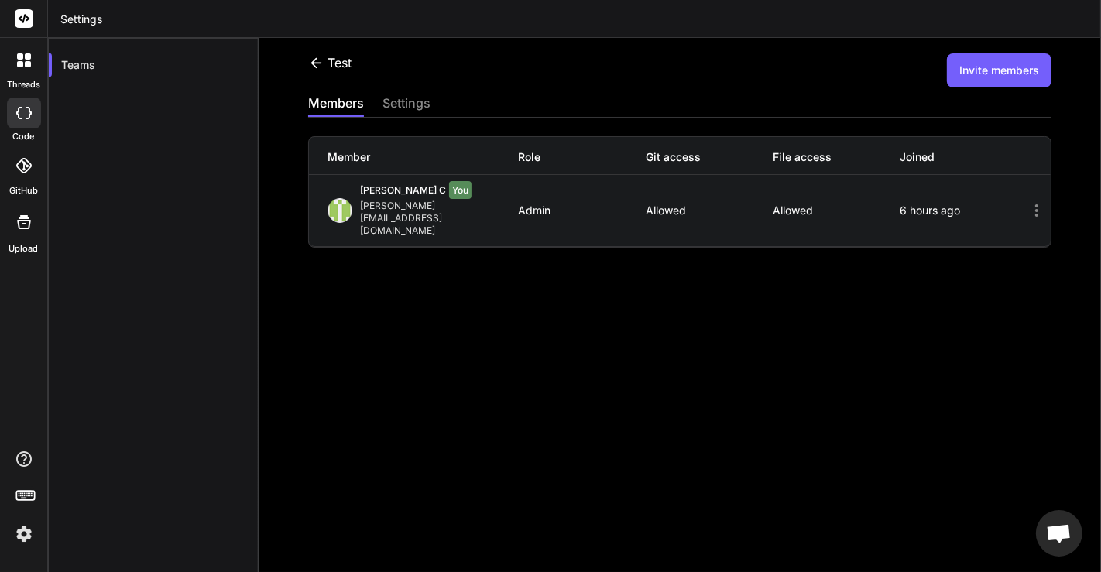
click at [1000, 77] on button "Invite members" at bounding box center [999, 70] width 105 height 34
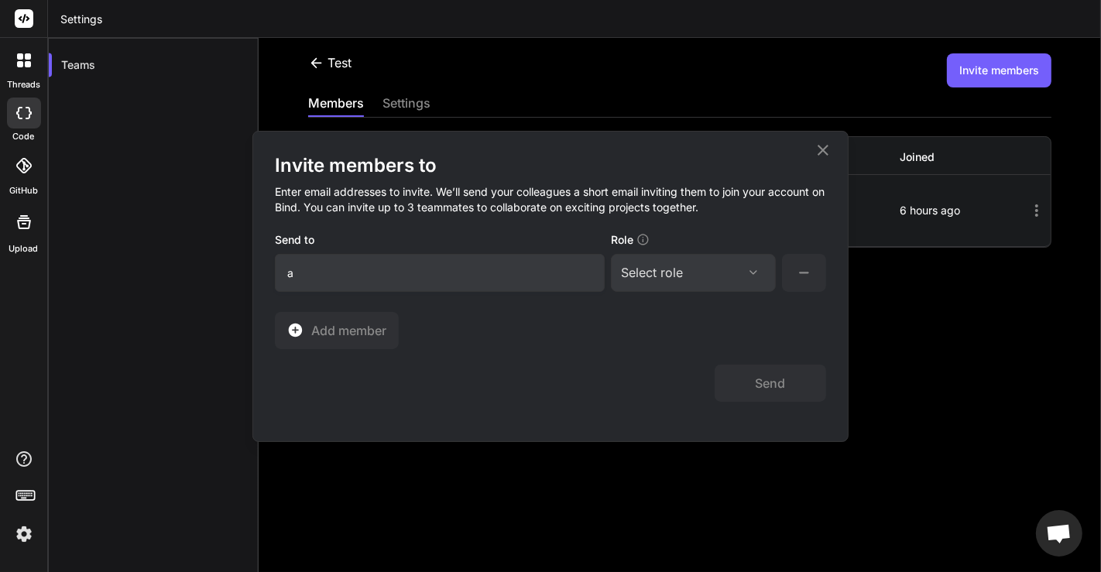
click at [405, 273] on input "a" at bounding box center [440, 273] width 330 height 38
type input "[EMAIL_ADDRESS][DOMAIN_NAME]"
click at [743, 284] on div "Select role Assign Role Admin Collaborator Basic" at bounding box center [693, 273] width 165 height 38
click at [713, 263] on div "Select role" at bounding box center [693, 272] width 145 height 19
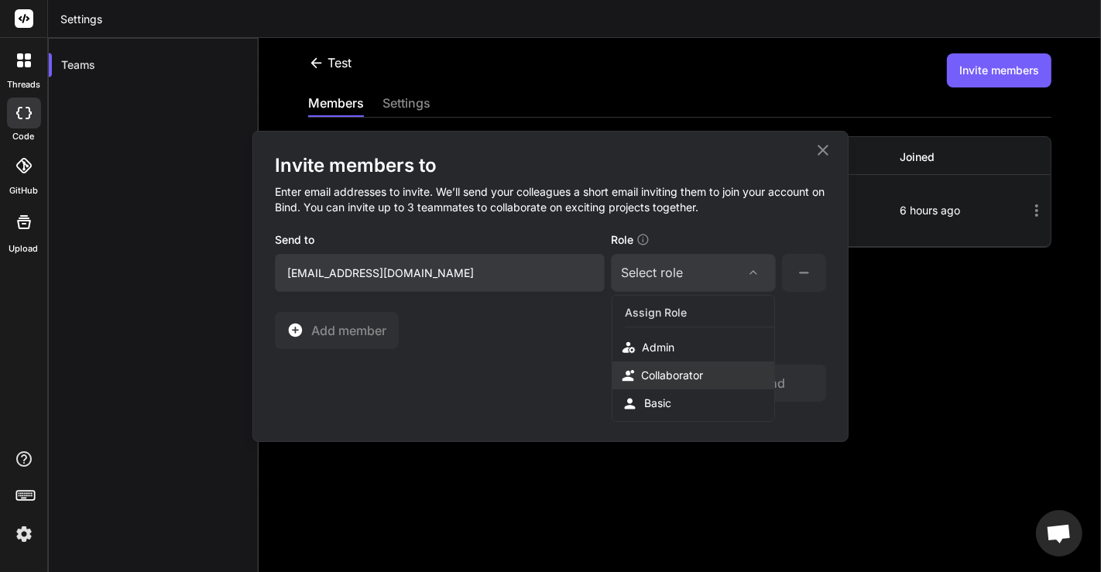
click at [682, 368] on div "Collaborator" at bounding box center [672, 375] width 62 height 15
click at [765, 382] on button "Send" at bounding box center [771, 383] width 112 height 37
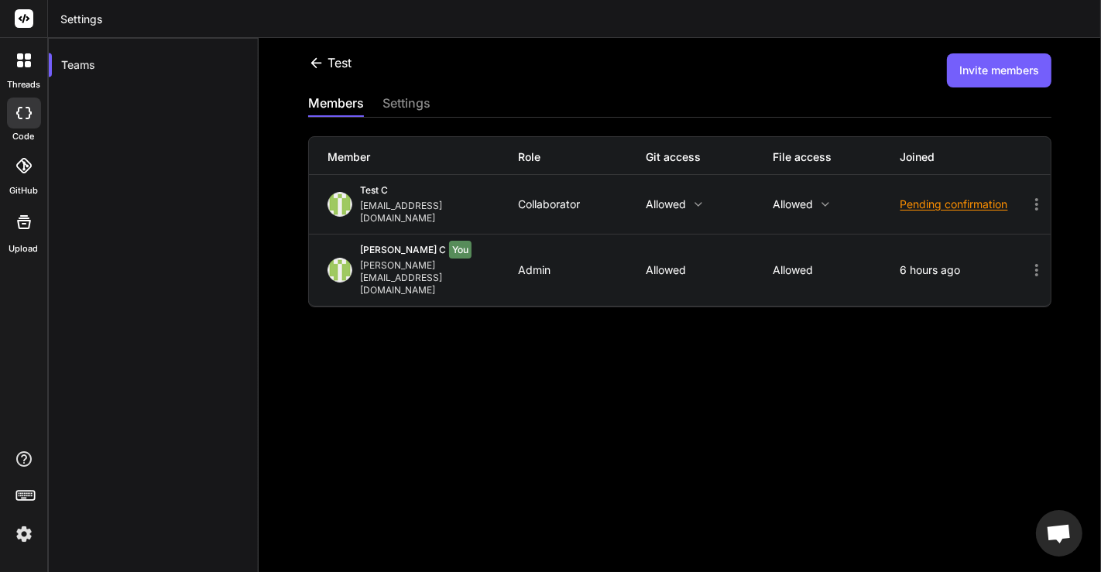
click at [672, 198] on p "Allowed" at bounding box center [709, 204] width 127 height 12
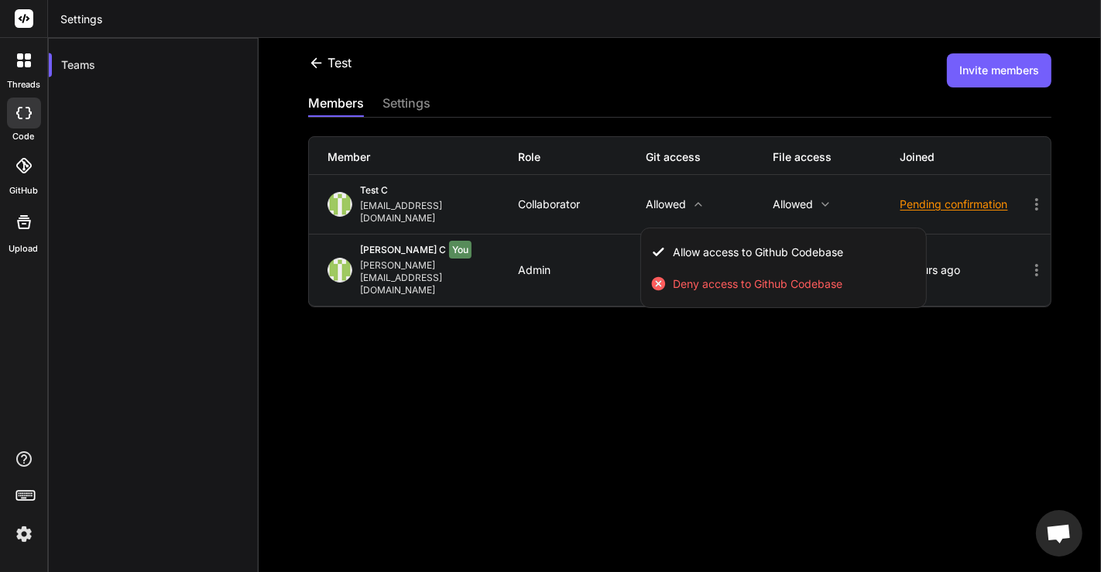
click at [774, 197] on div at bounding box center [550, 286] width 1101 height 572
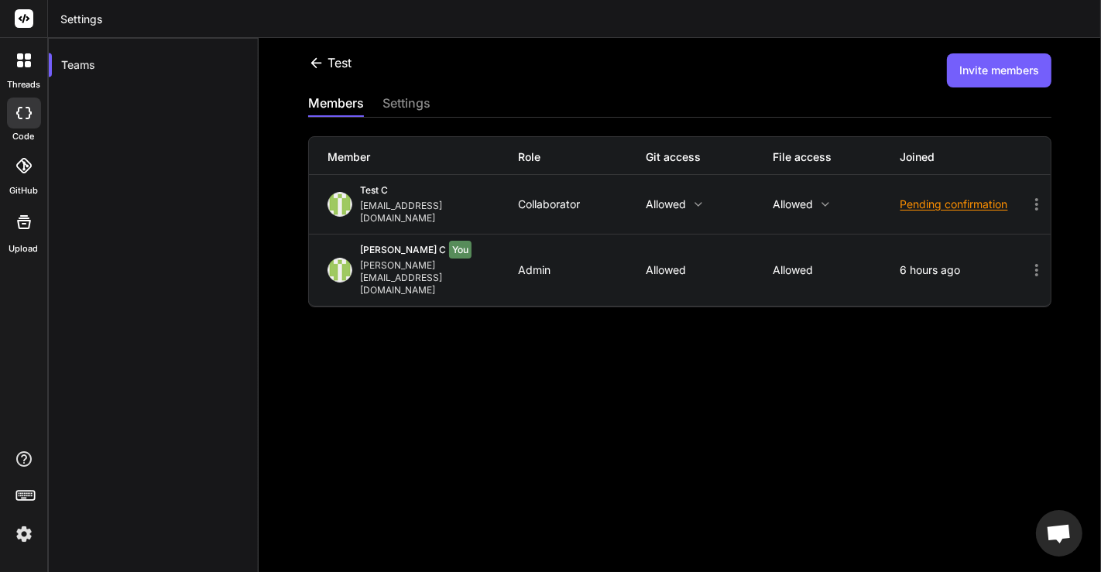
click at [774, 198] on p "Allowed" at bounding box center [836, 204] width 127 height 12
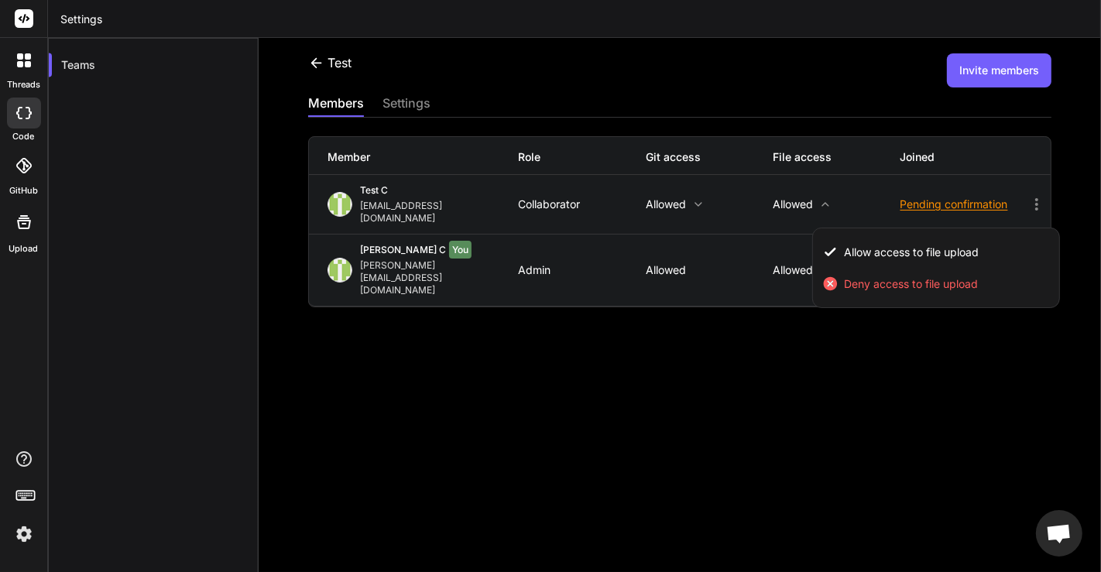
click at [774, 197] on div at bounding box center [550, 286] width 1101 height 572
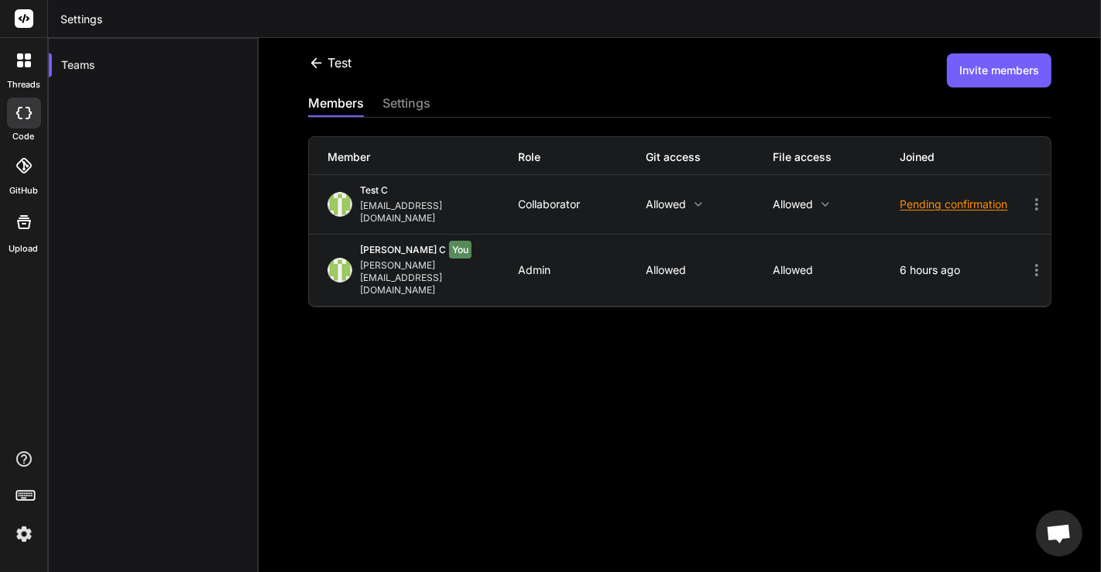
click at [1028, 195] on icon at bounding box center [1037, 204] width 19 height 19
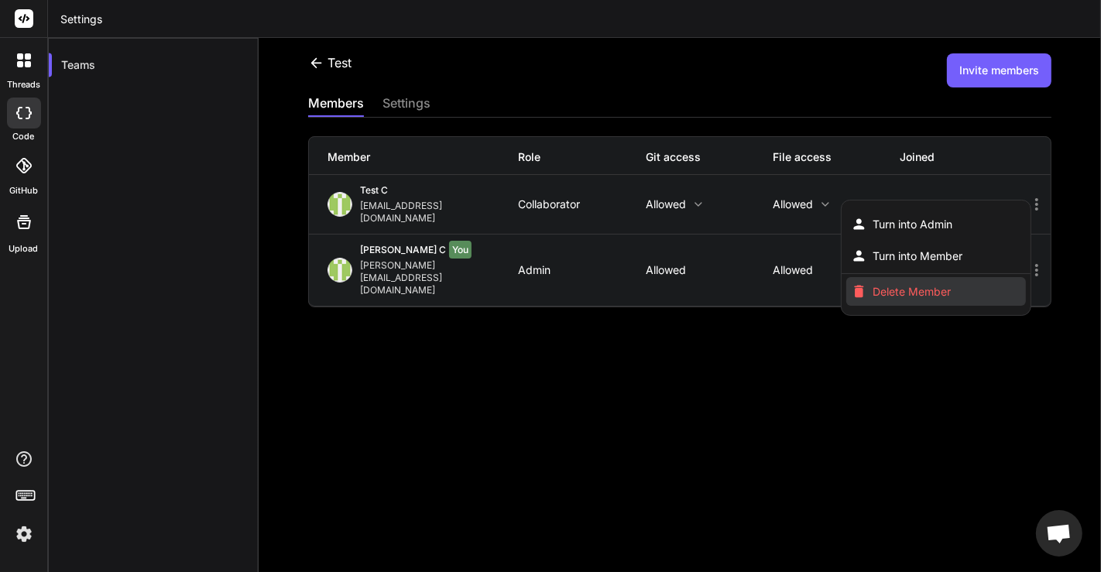
click at [922, 284] on span "Delete Member" at bounding box center [913, 291] width 78 height 15
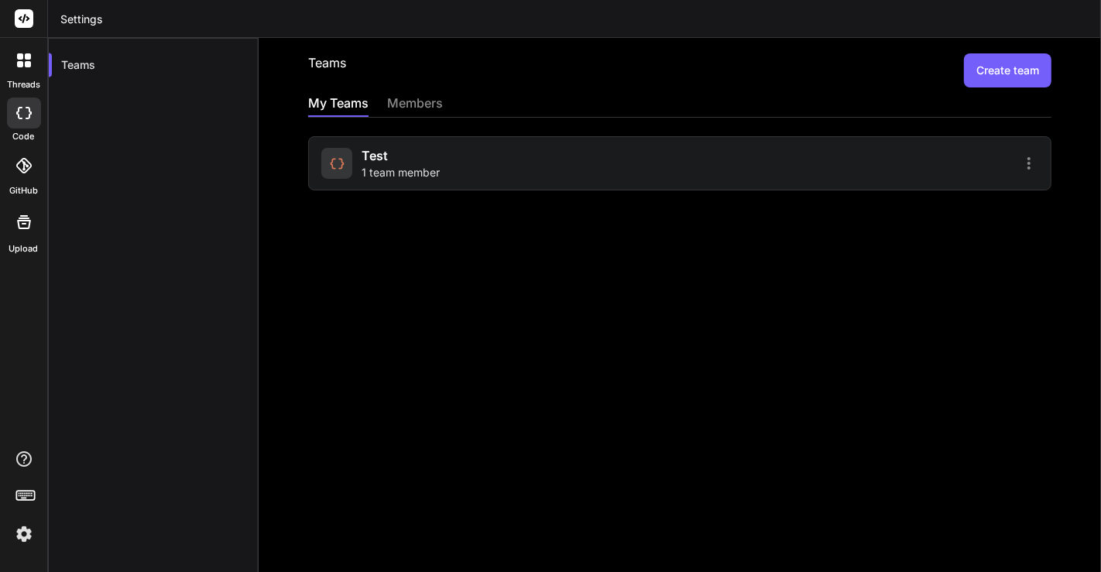
click at [372, 147] on span "test" at bounding box center [375, 155] width 26 height 19
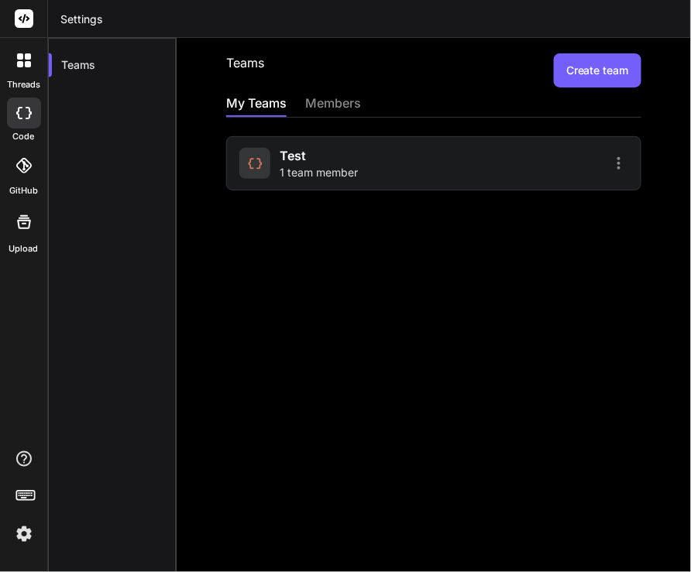
click at [589, 67] on button "Create team" at bounding box center [598, 70] width 88 height 34
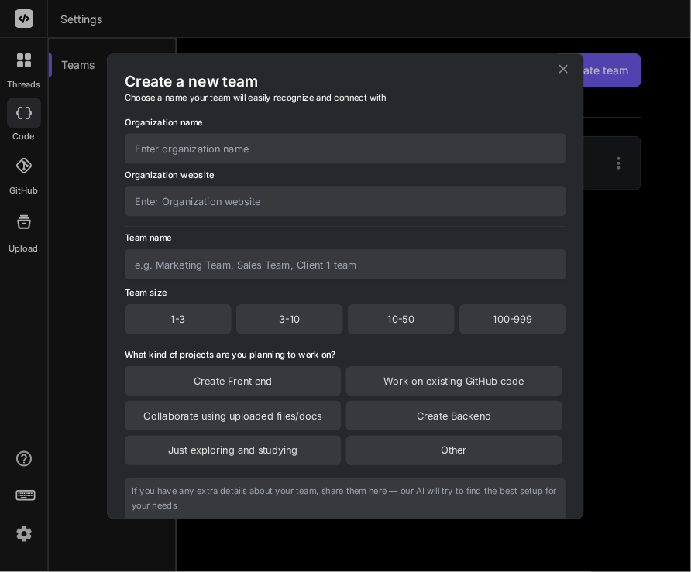
click at [218, 141] on input "text" at bounding box center [345, 148] width 441 height 30
type input "hi"
click at [254, 205] on input "text" at bounding box center [345, 201] width 441 height 30
type input "d"
click at [270, 263] on input "text" at bounding box center [345, 264] width 441 height 30
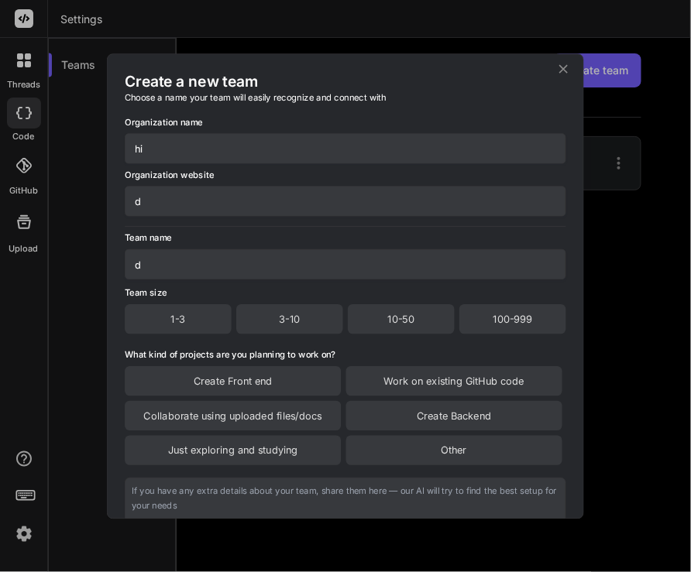
type input "d"
click at [304, 306] on div "3-10" at bounding box center [289, 318] width 107 height 29
click at [266, 381] on div "Create Front end" at bounding box center [233, 381] width 216 height 29
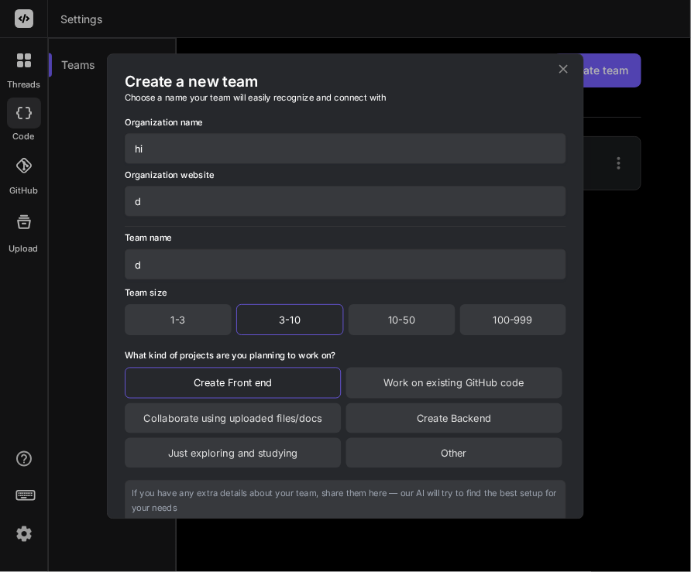
click at [318, 491] on textarea at bounding box center [345, 520] width 441 height 81
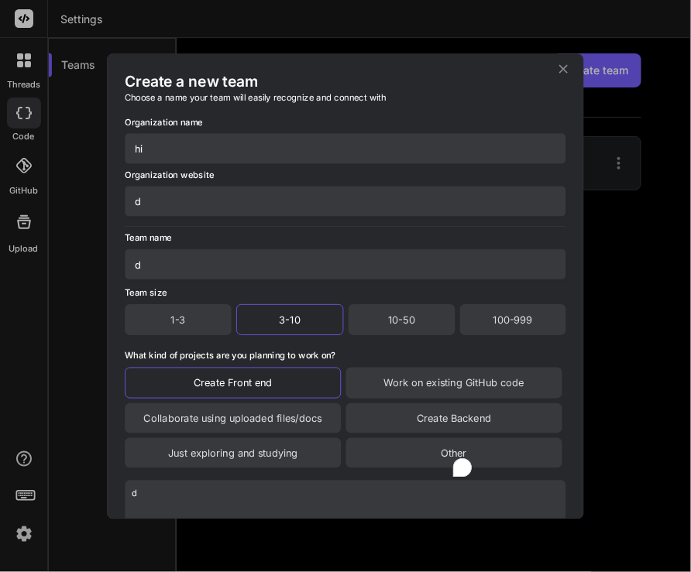
scroll to position [130, 0]
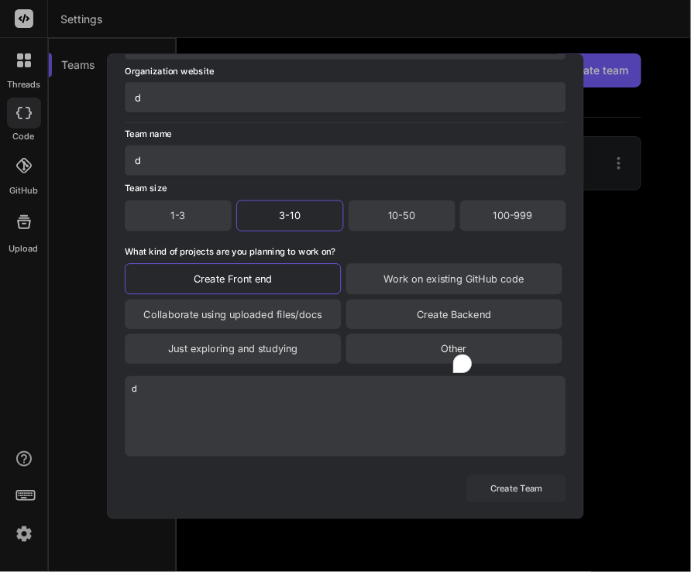
type textarea "d"
click at [527, 486] on button "Create Team" at bounding box center [516, 489] width 99 height 27
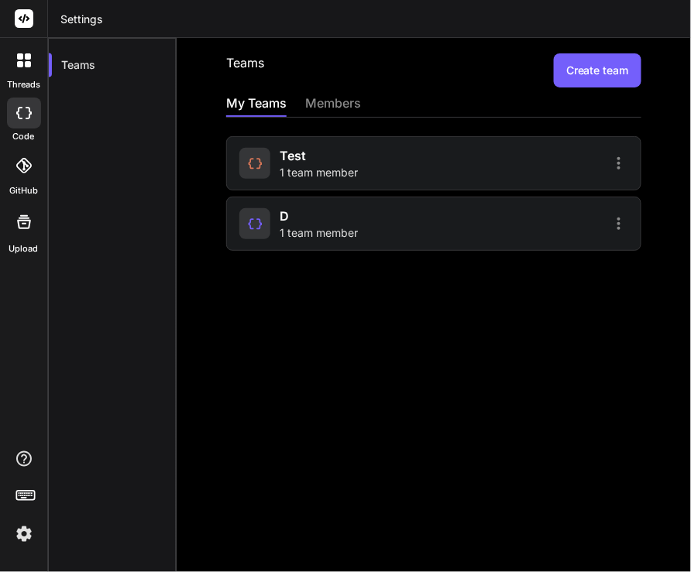
click at [304, 153] on span "test" at bounding box center [293, 155] width 26 height 19
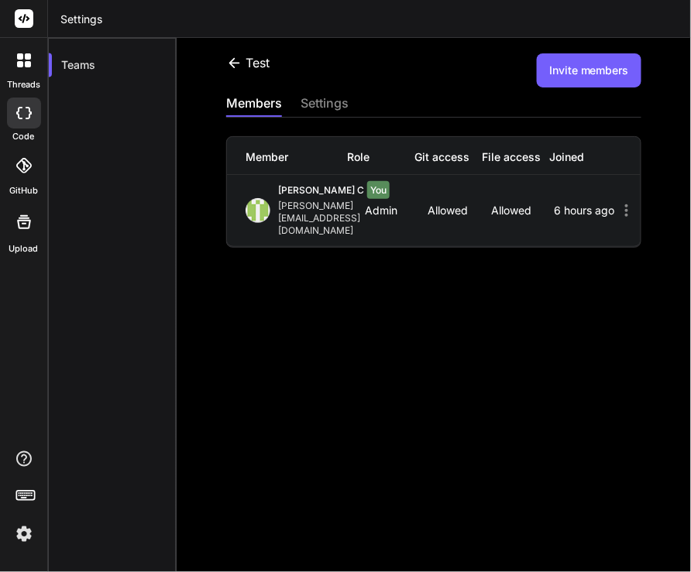
click at [235, 62] on icon at bounding box center [234, 62] width 11 height 10
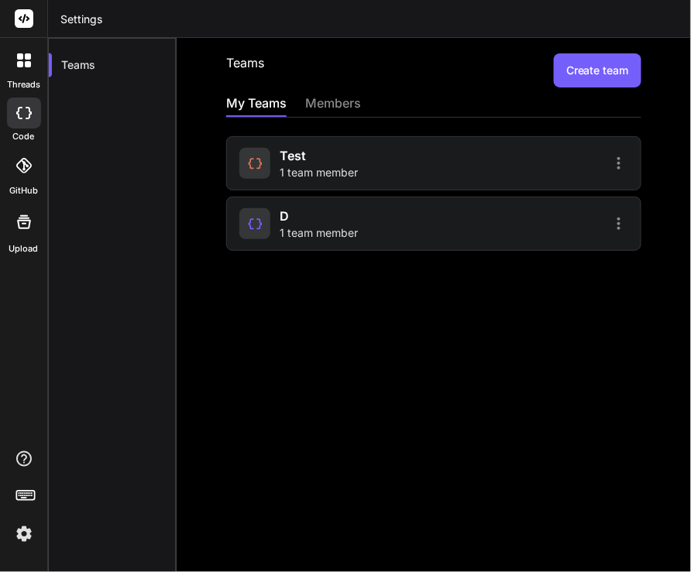
click at [324, 235] on span "1 team member" at bounding box center [319, 232] width 78 height 15
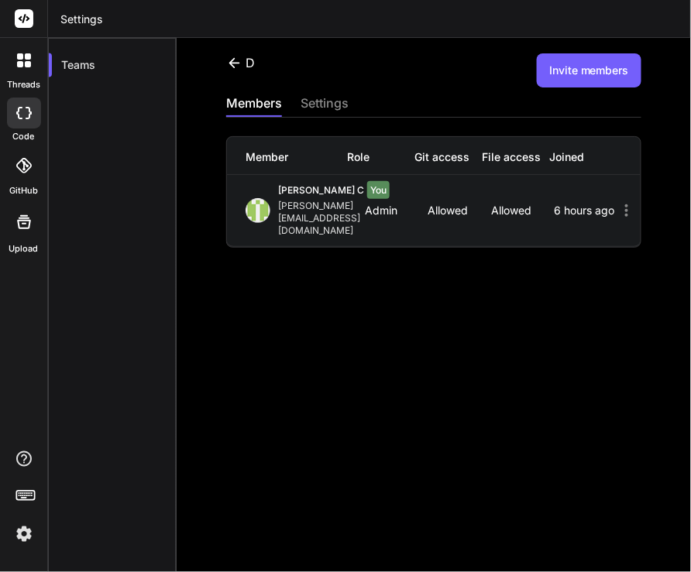
click at [234, 63] on icon at bounding box center [234, 63] width 16 height 16
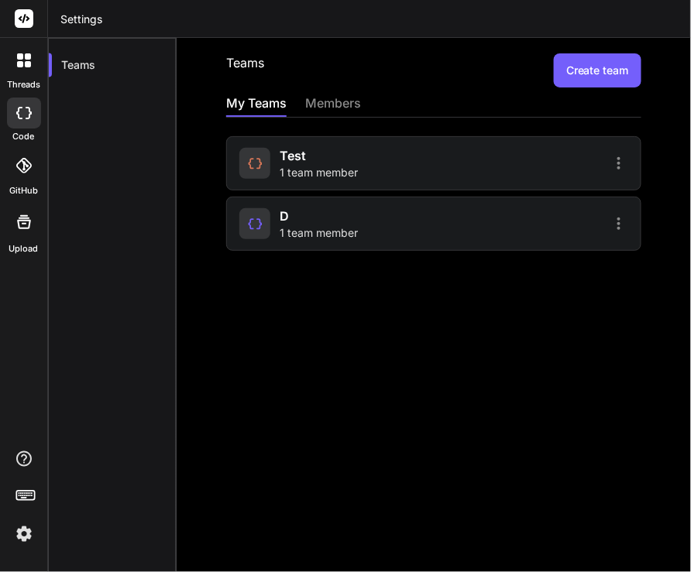
click at [345, 168] on span "1 team member" at bounding box center [319, 172] width 78 height 15
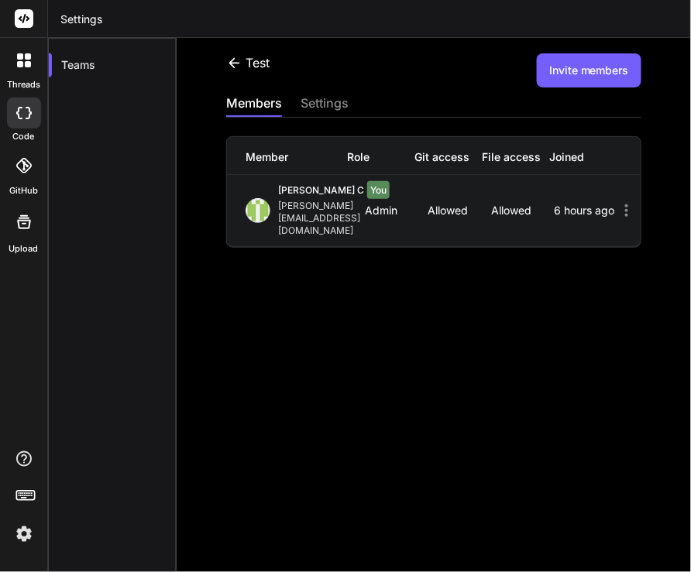
click at [565, 77] on button "Invite members" at bounding box center [589, 70] width 105 height 34
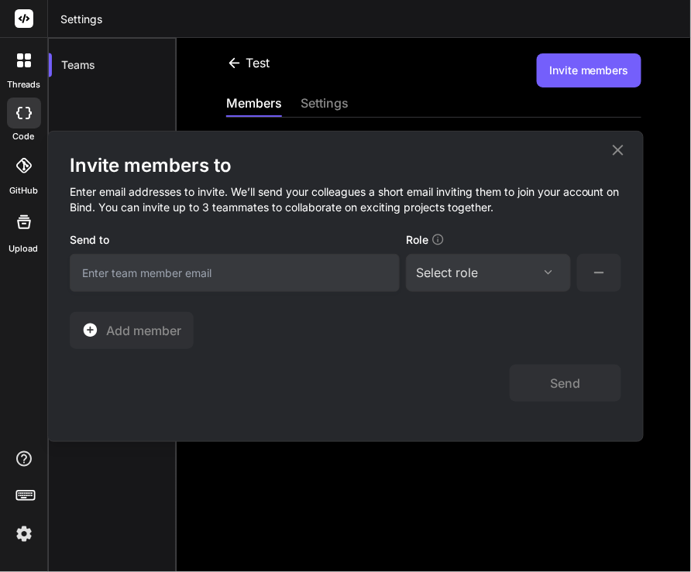
click at [241, 273] on input "email" at bounding box center [235, 273] width 330 height 38
type input "[EMAIL_ADDRESS][DOMAIN_NAME]"
click at [511, 266] on div "Select role" at bounding box center [488, 272] width 145 height 19
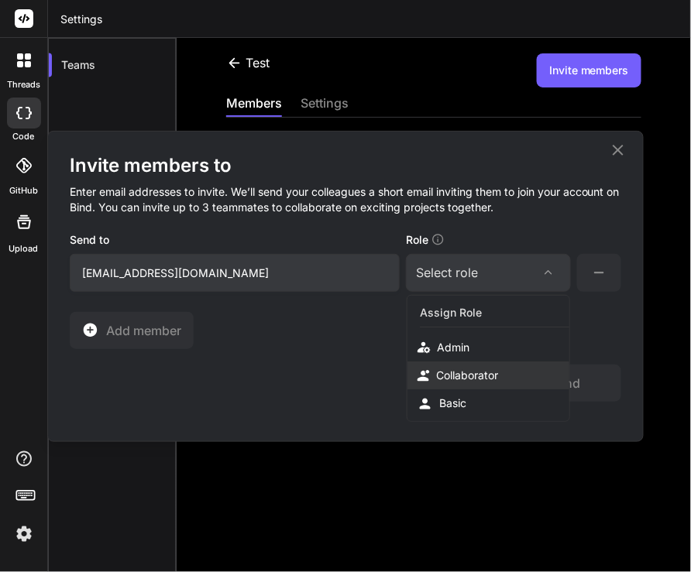
click at [483, 383] on div "Collaborator" at bounding box center [488, 376] width 162 height 28
click at [548, 390] on button "Send" at bounding box center [566, 383] width 112 height 37
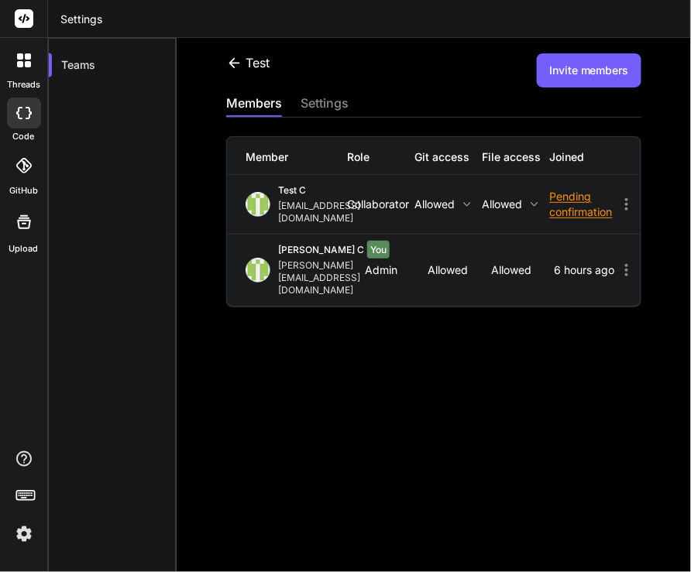
click at [619, 195] on icon at bounding box center [626, 204] width 19 height 19
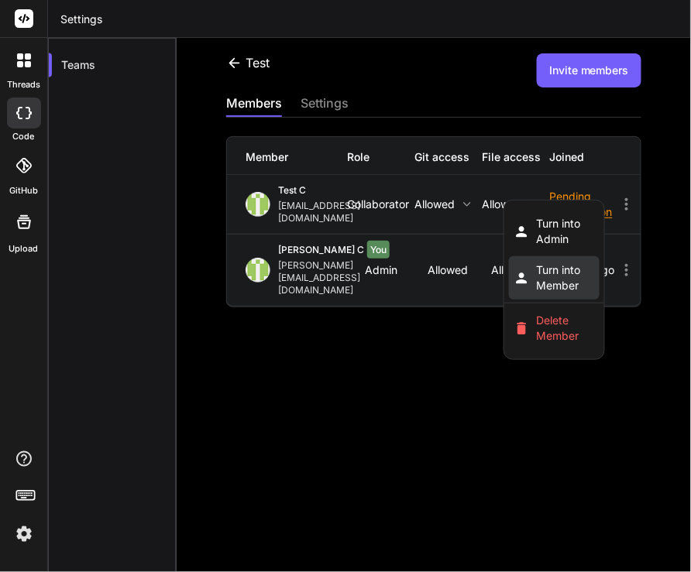
click at [562, 272] on span "Turn into Member" at bounding box center [565, 278] width 59 height 31
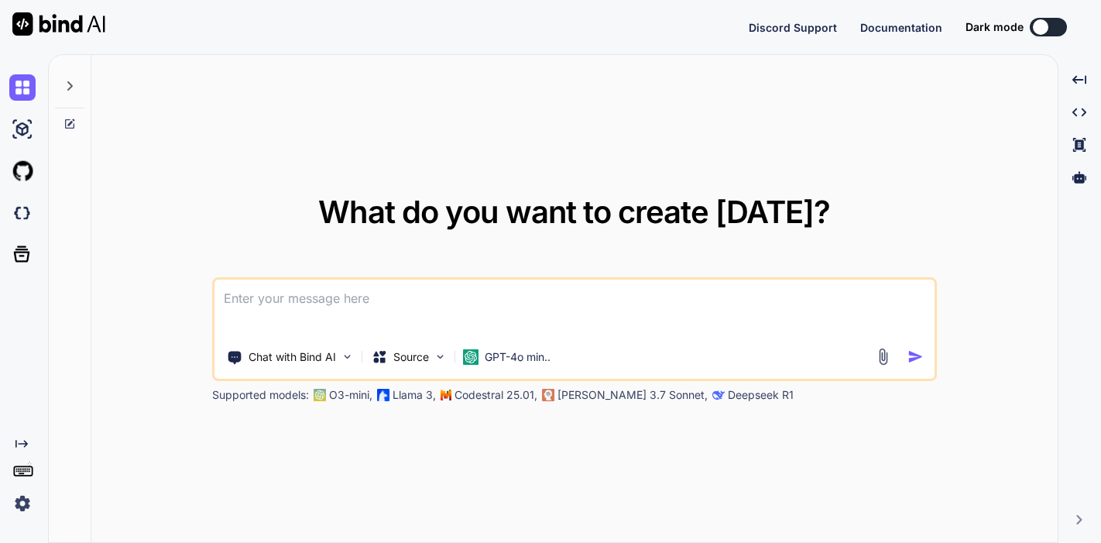
type textarea "x"
